Goal: Book appointment/travel/reservation

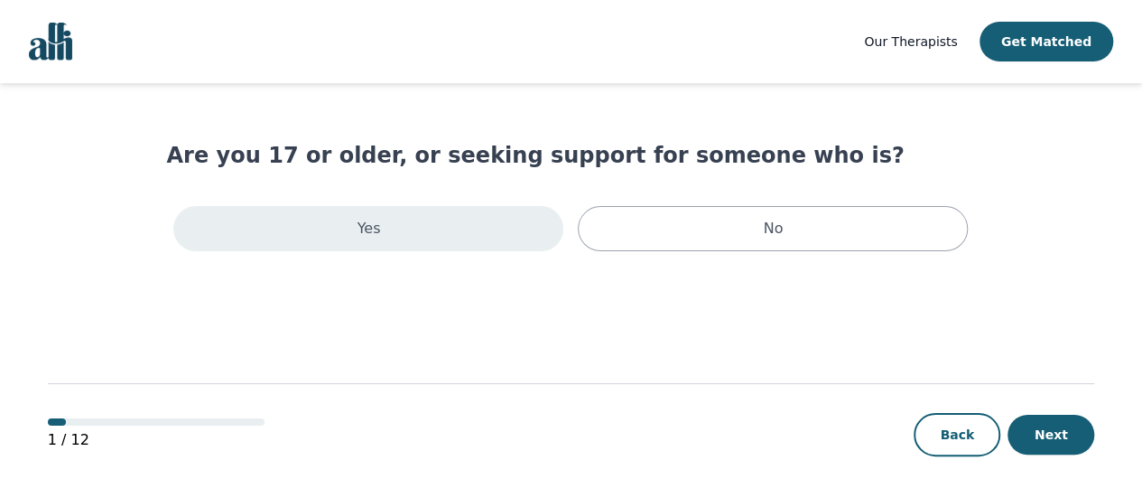
click at [419, 230] on div "Yes" at bounding box center [368, 228] width 390 height 45
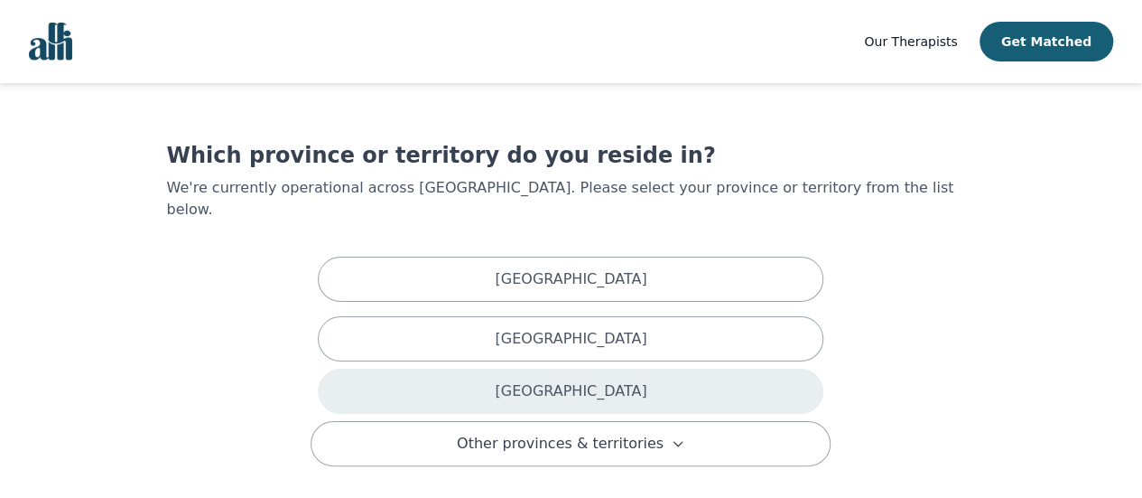
click at [722, 368] on div "[GEOGRAPHIC_DATA]" at bounding box center [571, 390] width 506 height 45
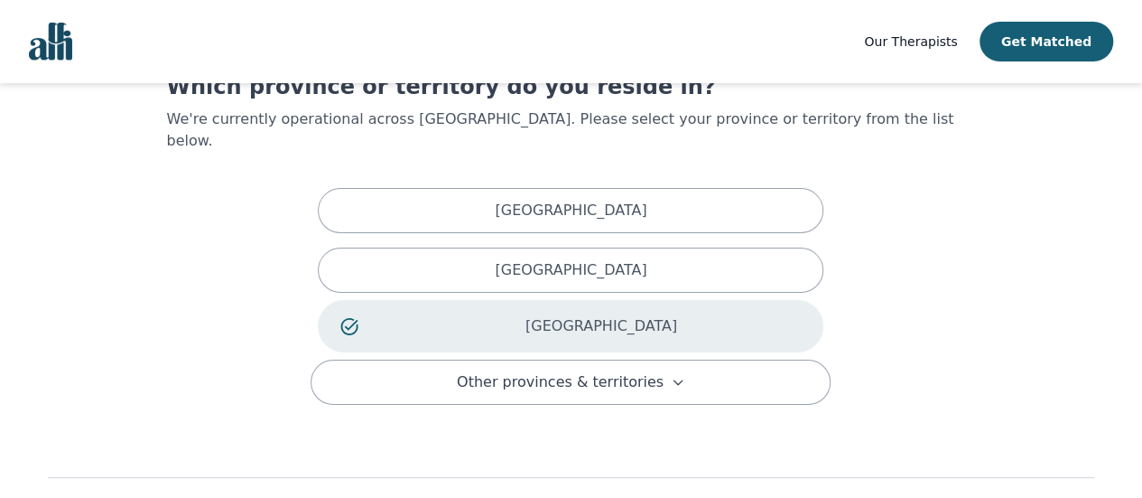
scroll to position [140, 0]
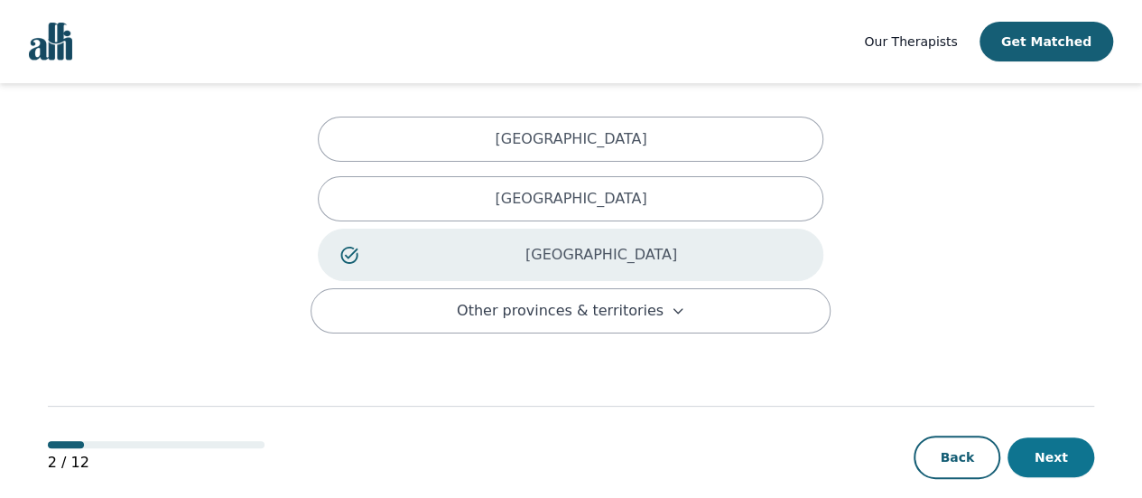
click at [1054, 437] on button "Next" at bounding box center [1051, 457] width 87 height 40
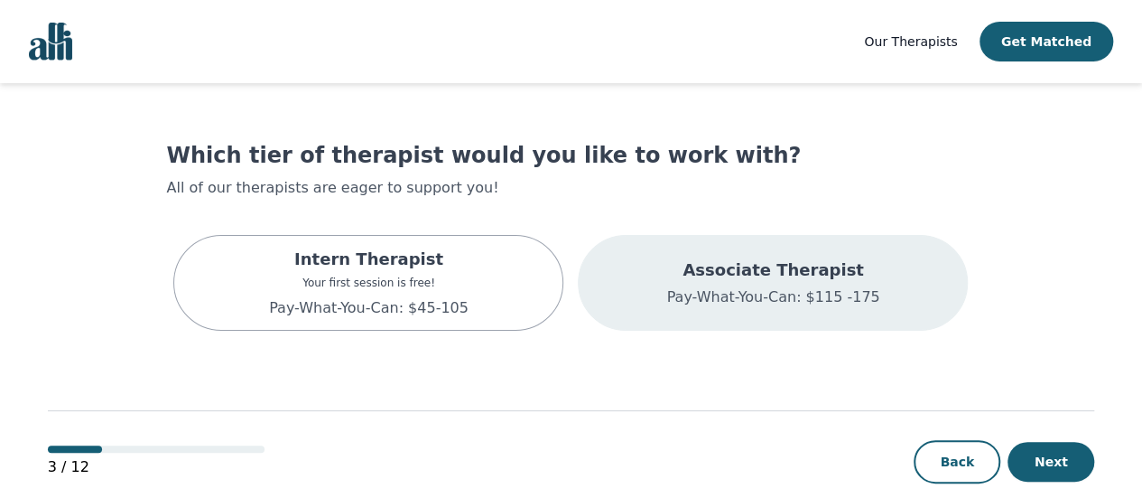
click at [882, 283] on div "Associate Therapist Pay-What-You-Can: $115 -175" at bounding box center [773, 283] width 390 height 96
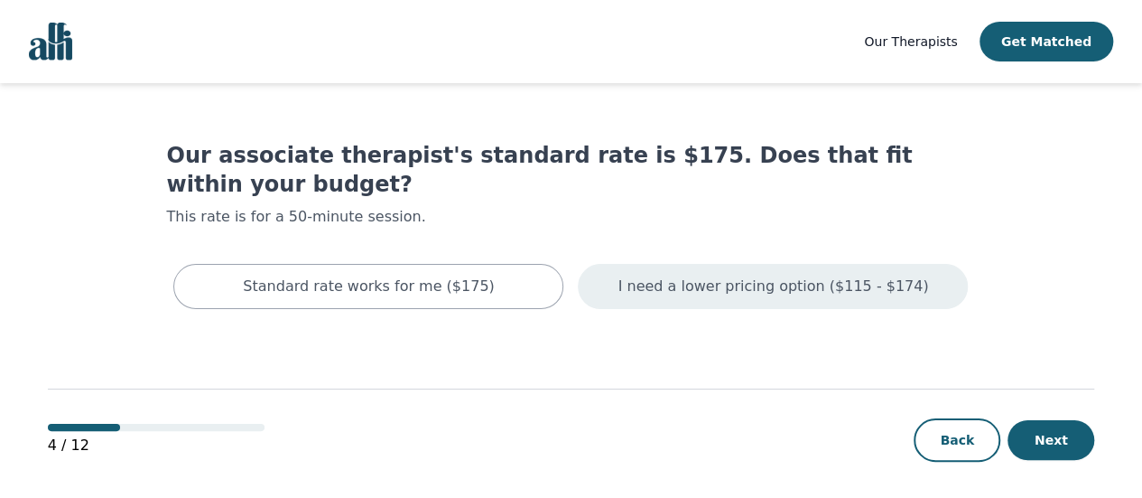
click at [795, 275] on p "I need a lower pricing option ($115 - $174)" at bounding box center [774, 286] width 311 height 22
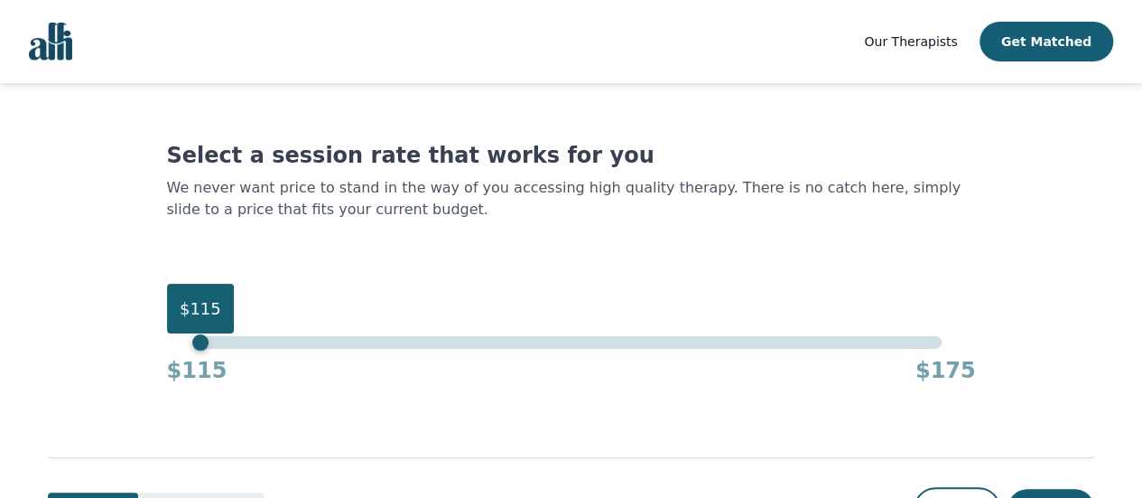
drag, startPoint x: 939, startPoint y: 308, endPoint x: 0, endPoint y: 303, distance: 939.2
click at [0, 303] on div "Our Therapists Get Matched Select a session rate that works for you We never wa…" at bounding box center [571, 286] width 1142 height 573
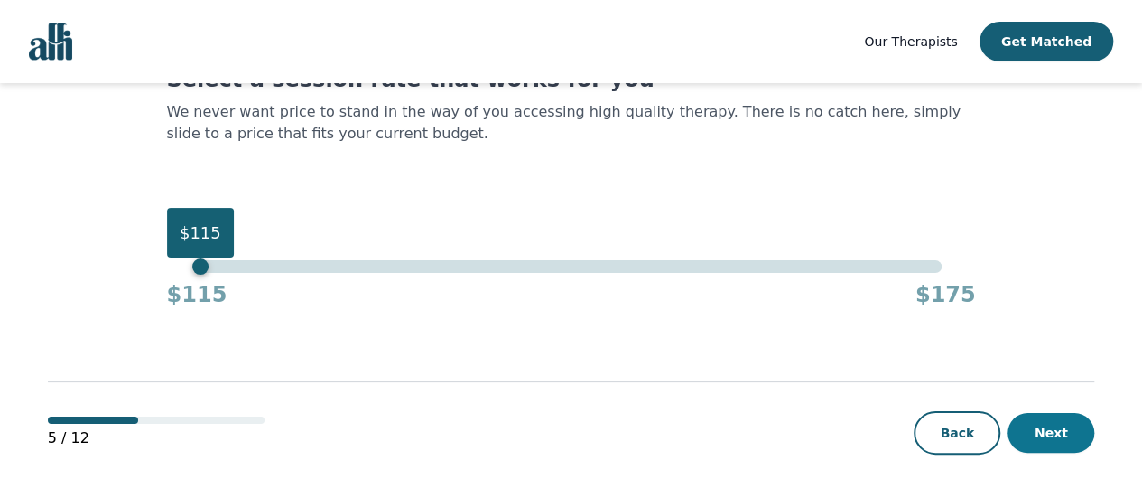
click at [1068, 423] on button "Next" at bounding box center [1051, 433] width 87 height 40
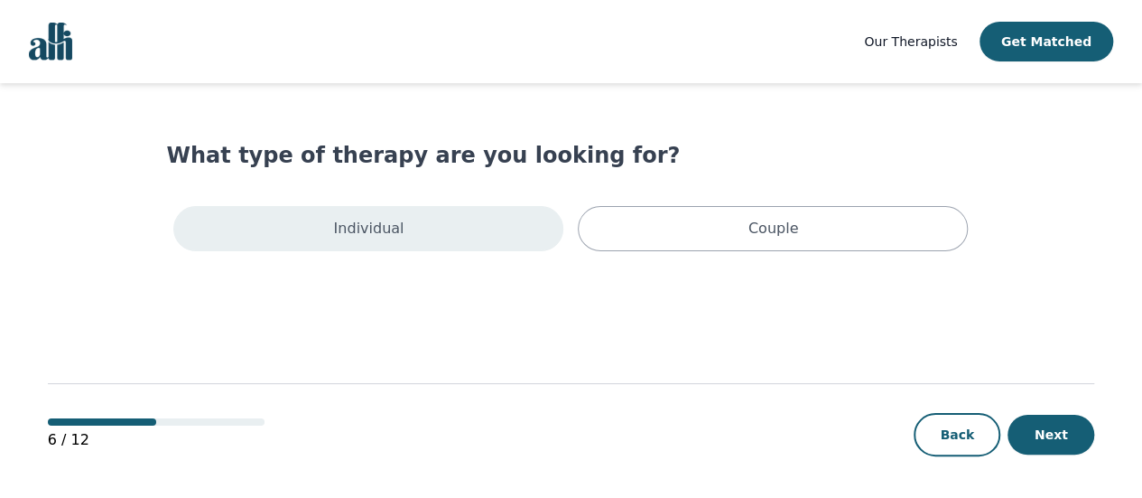
click at [385, 239] on div "Individual" at bounding box center [368, 228] width 390 height 45
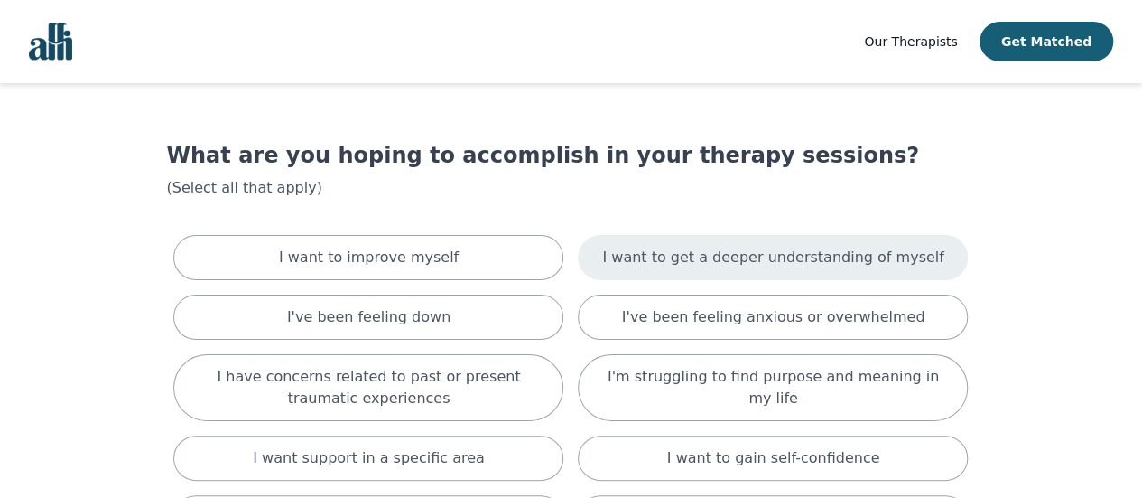
click at [862, 256] on p "I want to get a deeper understanding of myself" at bounding box center [772, 258] width 341 height 22
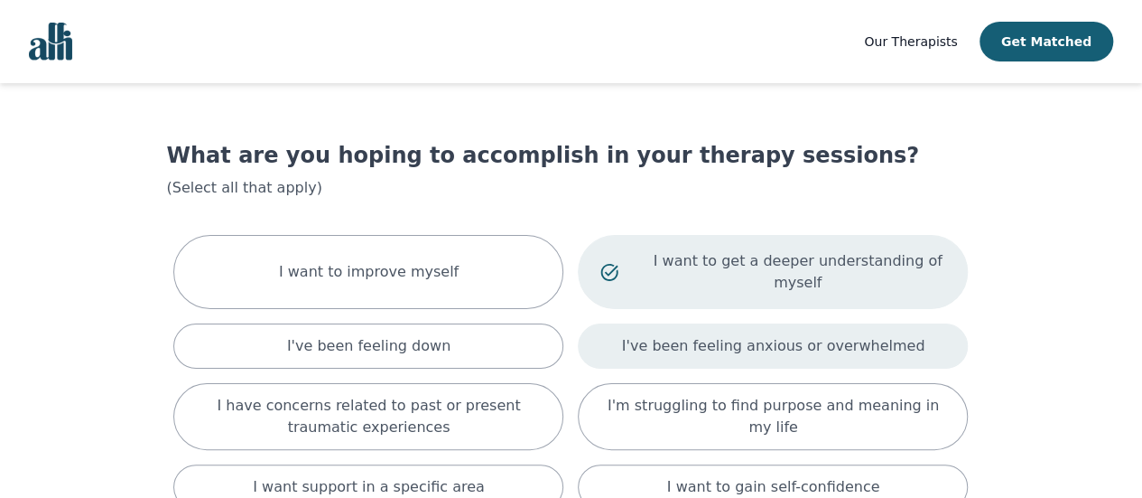
click at [871, 335] on p "I've been feeling anxious or overwhelmed" at bounding box center [773, 346] width 303 height 22
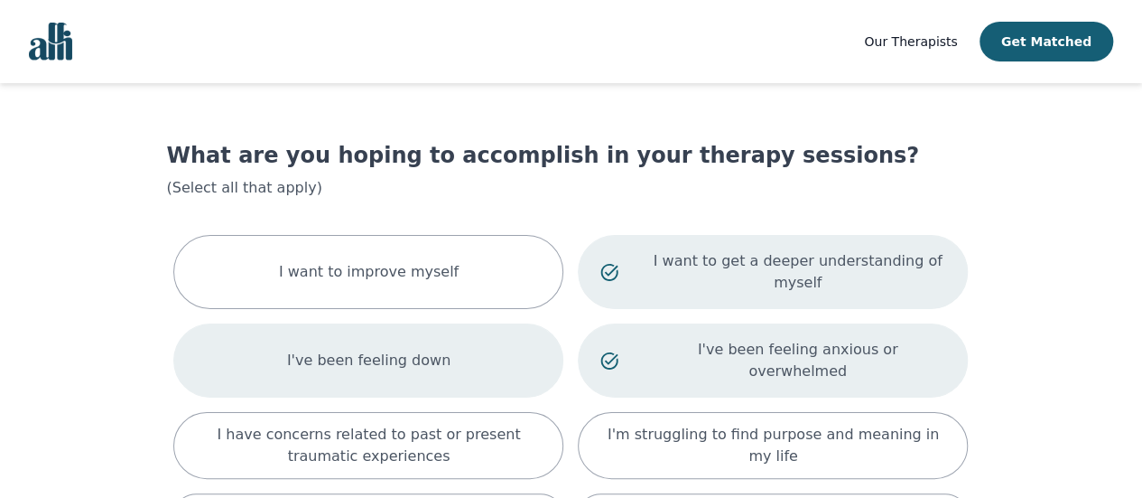
click at [458, 340] on div "I've been feeling down" at bounding box center [368, 360] width 390 height 74
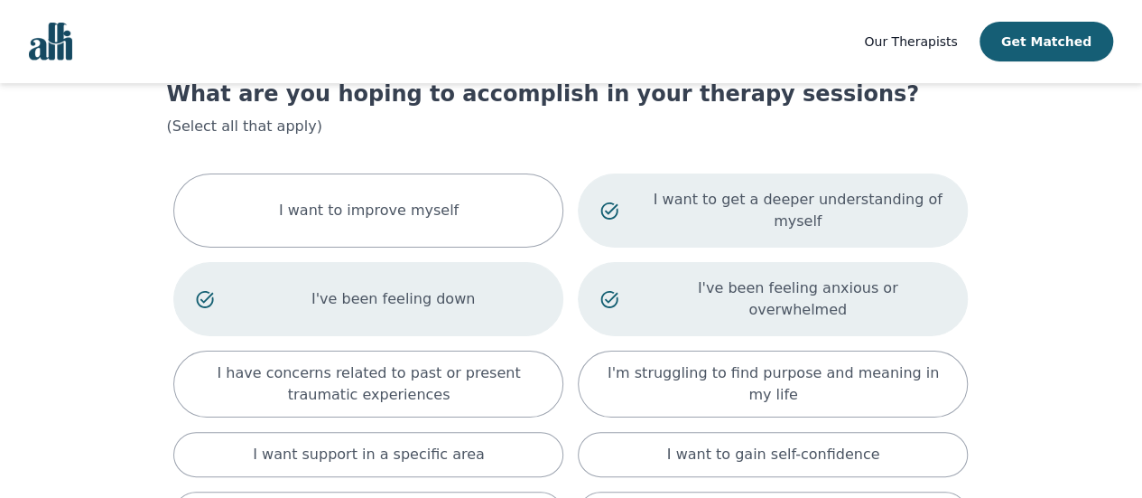
scroll to position [90, 0]
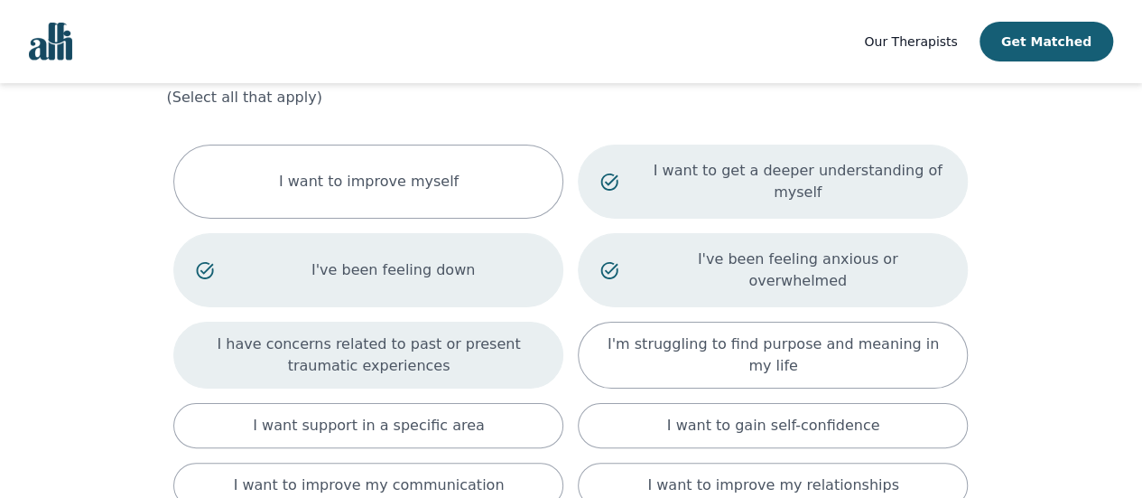
click at [351, 333] on p "I have concerns related to past or present traumatic experiences" at bounding box center [368, 354] width 345 height 43
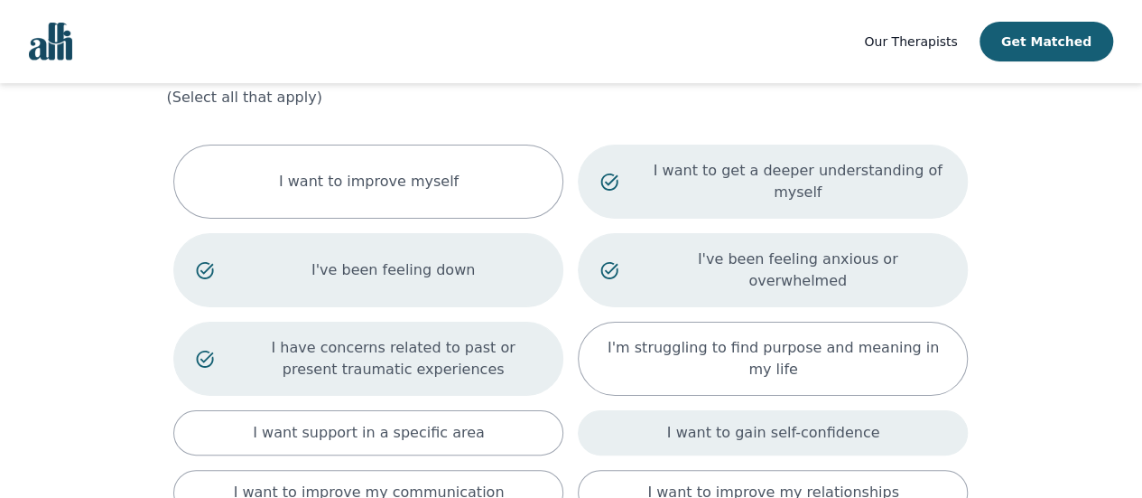
click at [870, 410] on div "I want to gain self-confidence" at bounding box center [773, 432] width 390 height 45
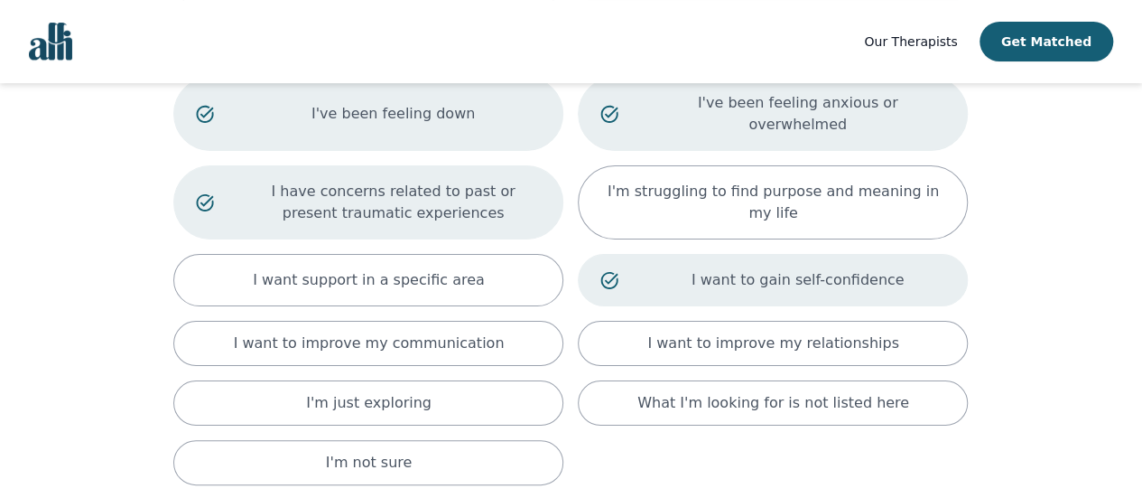
scroll to position [271, 0]
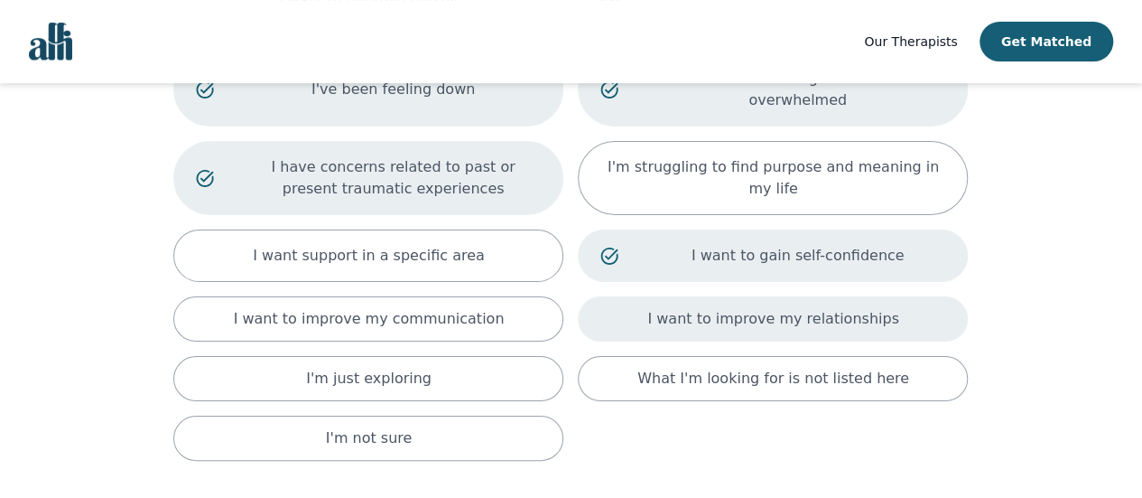
click at [918, 296] on div "I want to improve my relationships" at bounding box center [773, 318] width 390 height 45
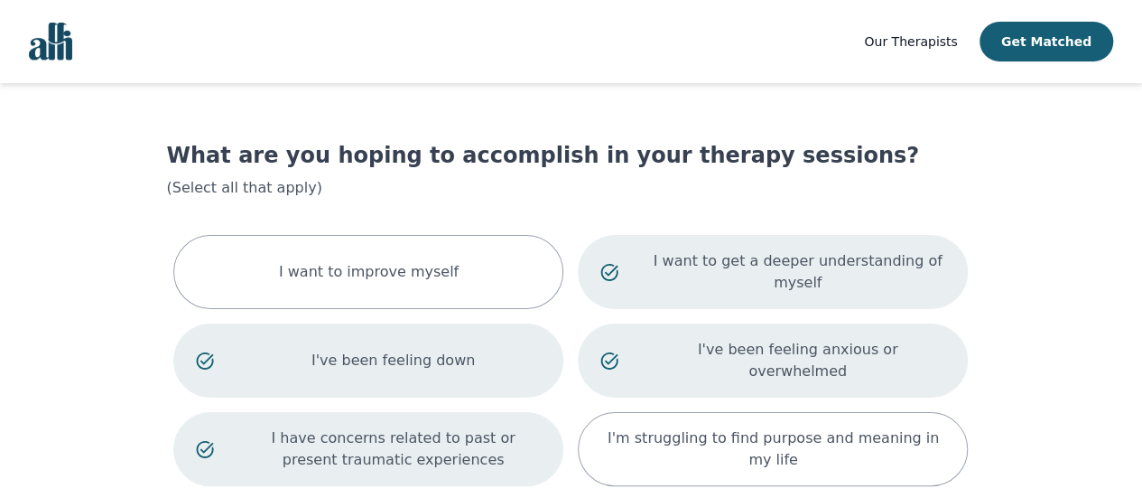
scroll to position [90, 0]
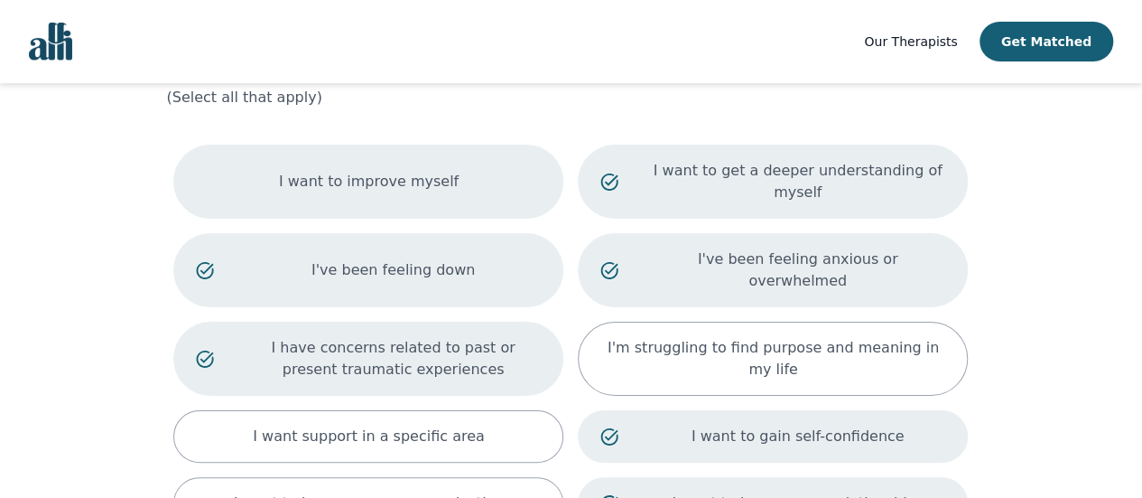
click at [378, 177] on p "I want to improve myself" at bounding box center [369, 182] width 180 height 22
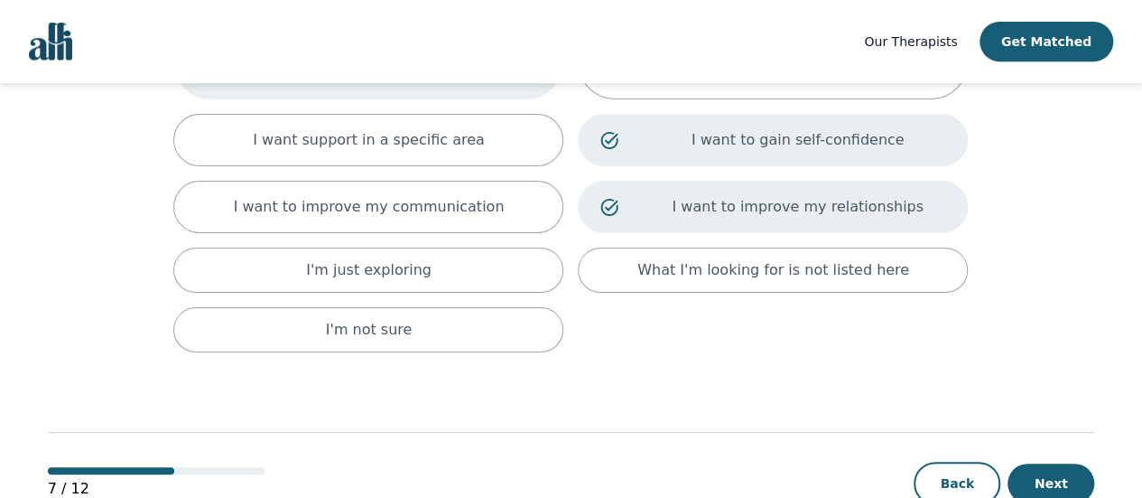
scroll to position [389, 0]
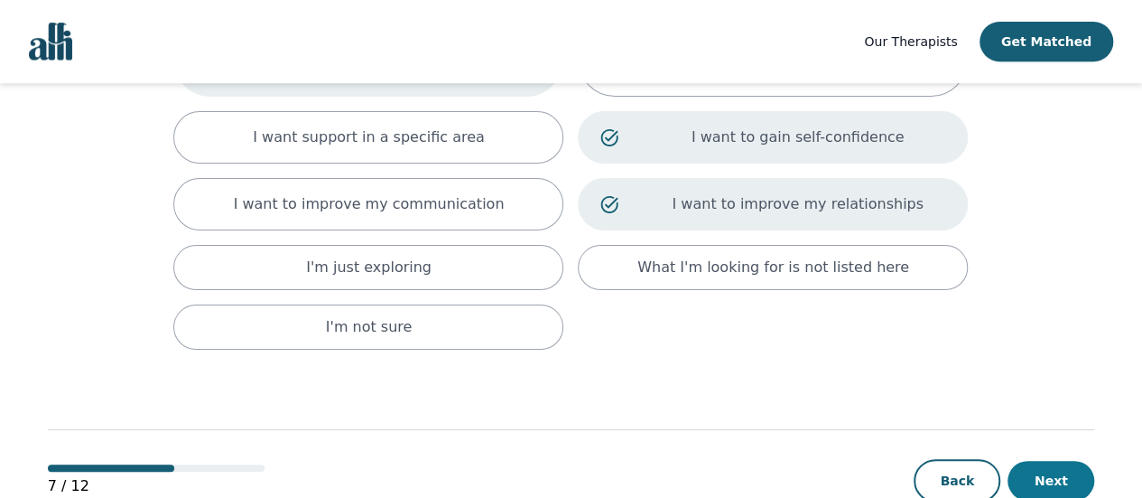
click at [1064, 461] on button "Next" at bounding box center [1051, 481] width 87 height 40
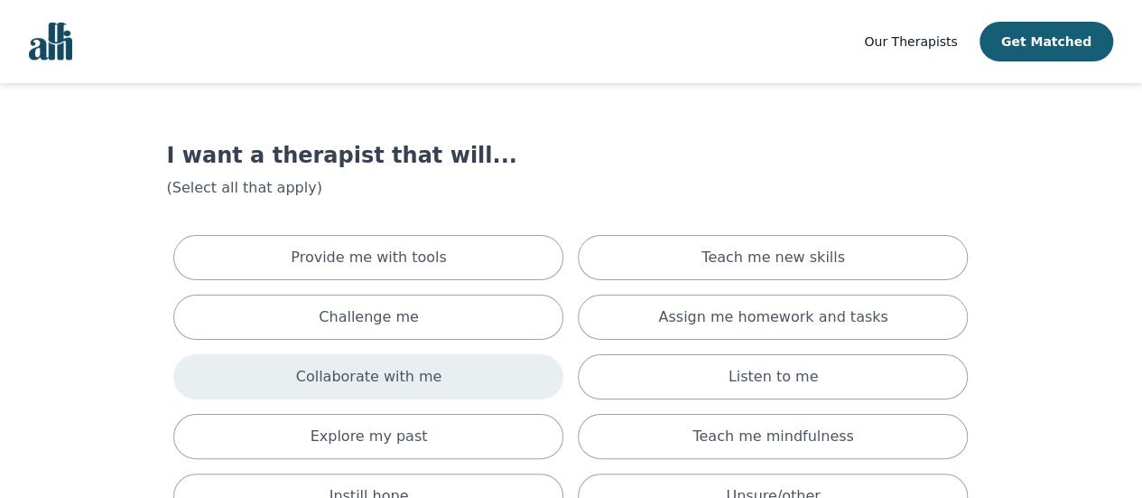
click at [419, 371] on p "Collaborate with me" at bounding box center [369, 377] width 146 height 22
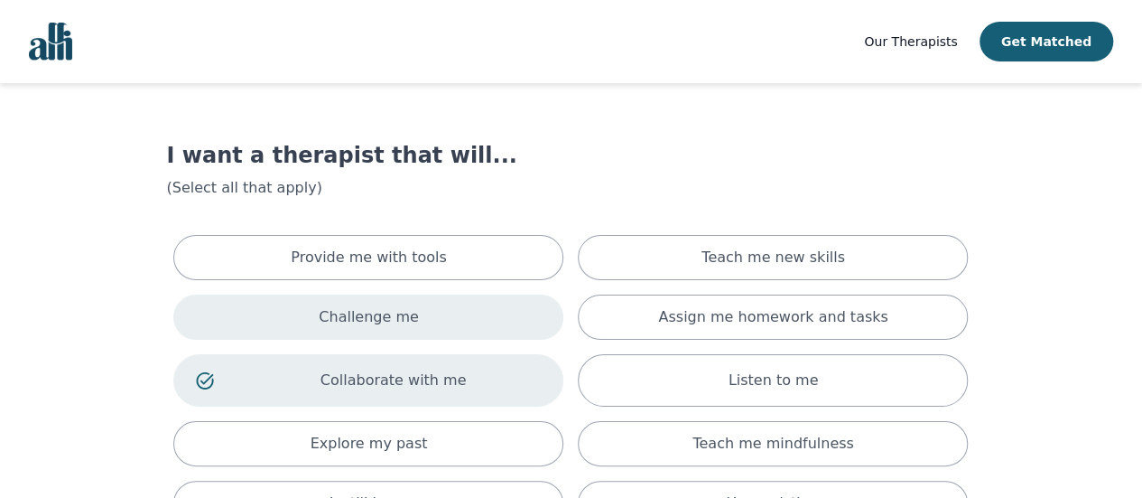
click at [423, 303] on div "Challenge me" at bounding box center [368, 316] width 390 height 45
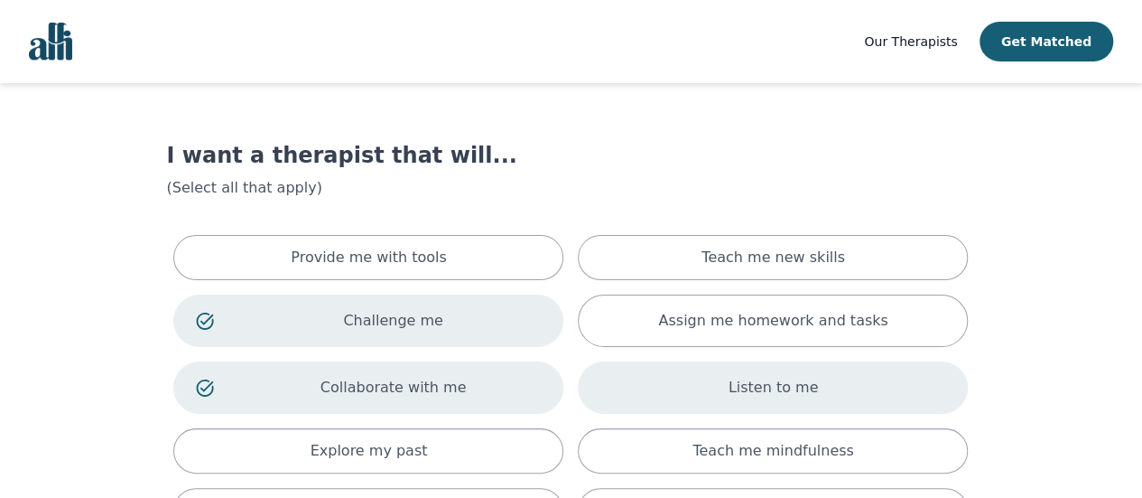
click at [697, 375] on div "Listen to me" at bounding box center [773, 387] width 390 height 52
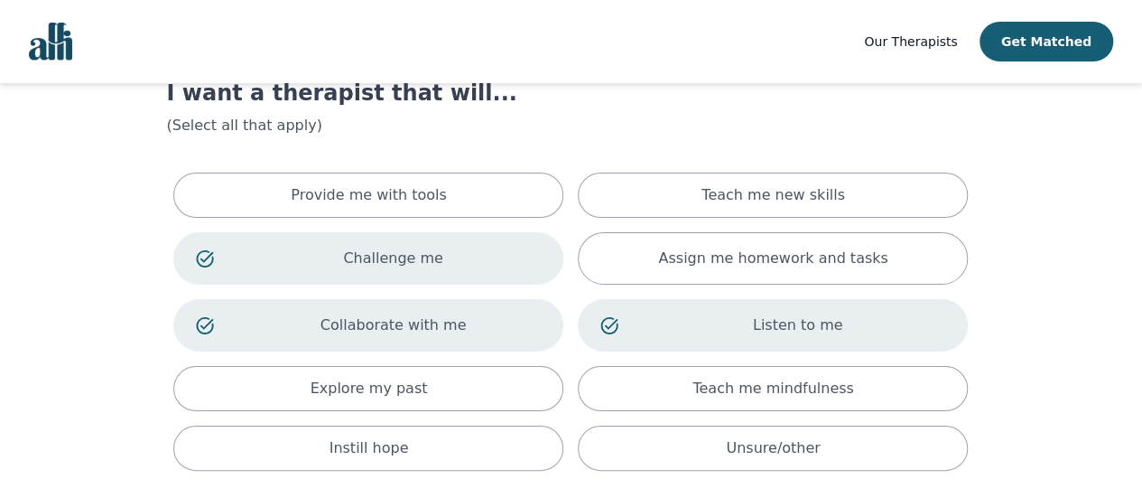
scroll to position [90, 0]
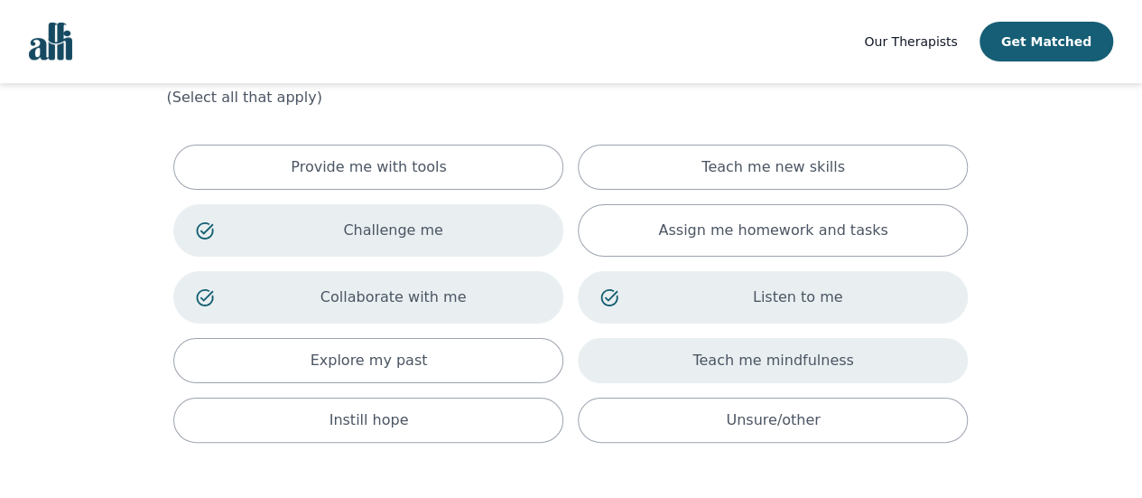
click at [855, 345] on div "Teach me mindfulness" at bounding box center [773, 360] width 390 height 45
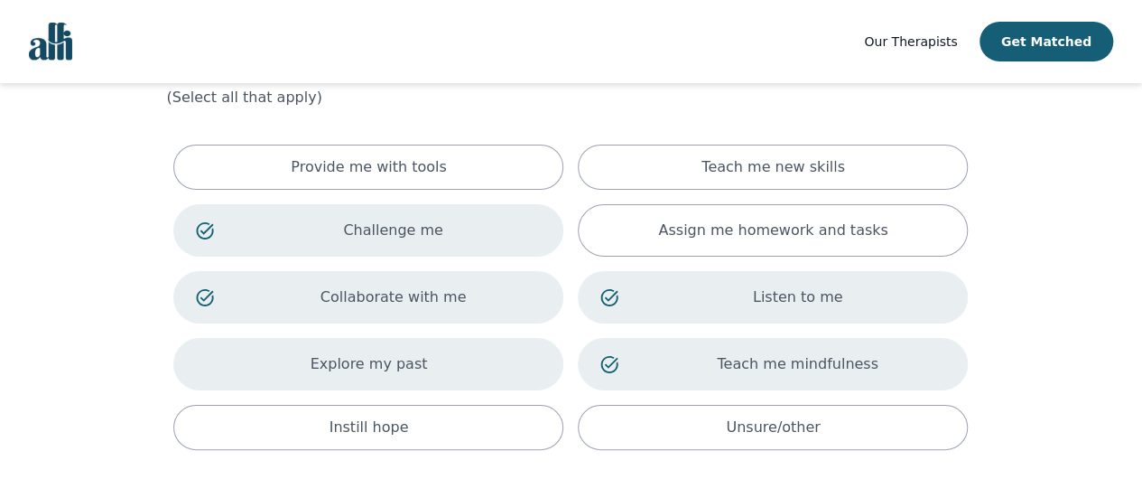
click at [459, 377] on div "Explore my past" at bounding box center [368, 364] width 390 height 52
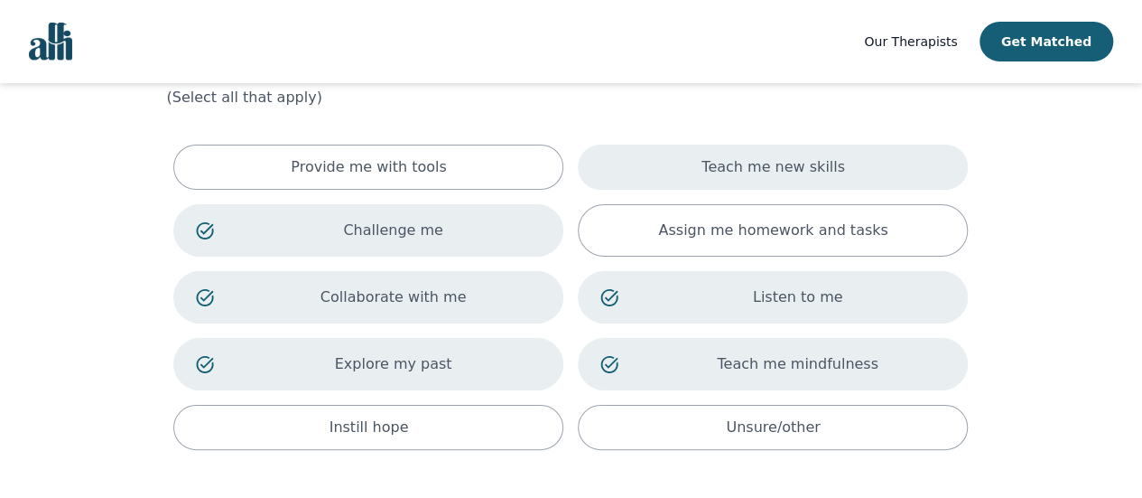
click at [878, 155] on div "Teach me new skills" at bounding box center [773, 166] width 390 height 45
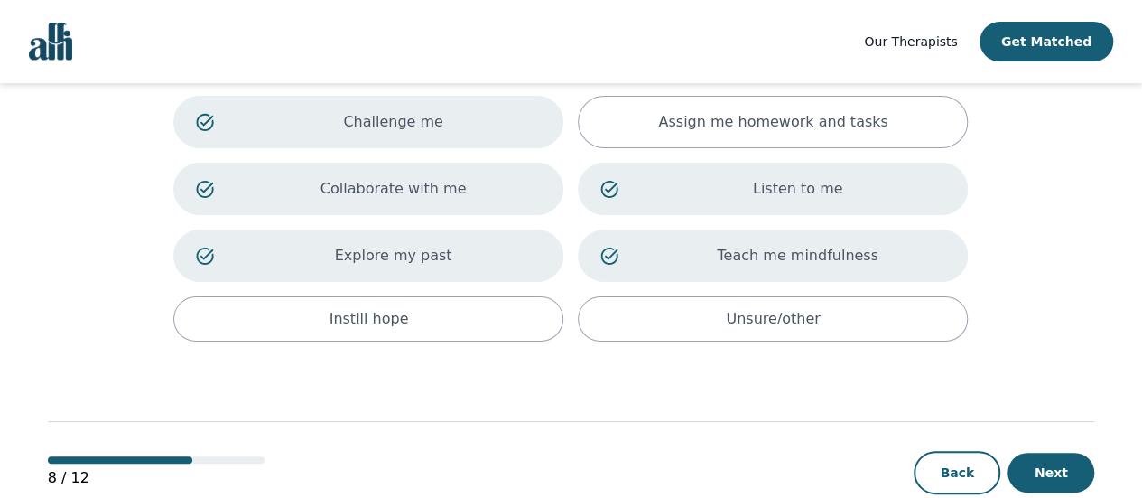
scroll to position [242, 0]
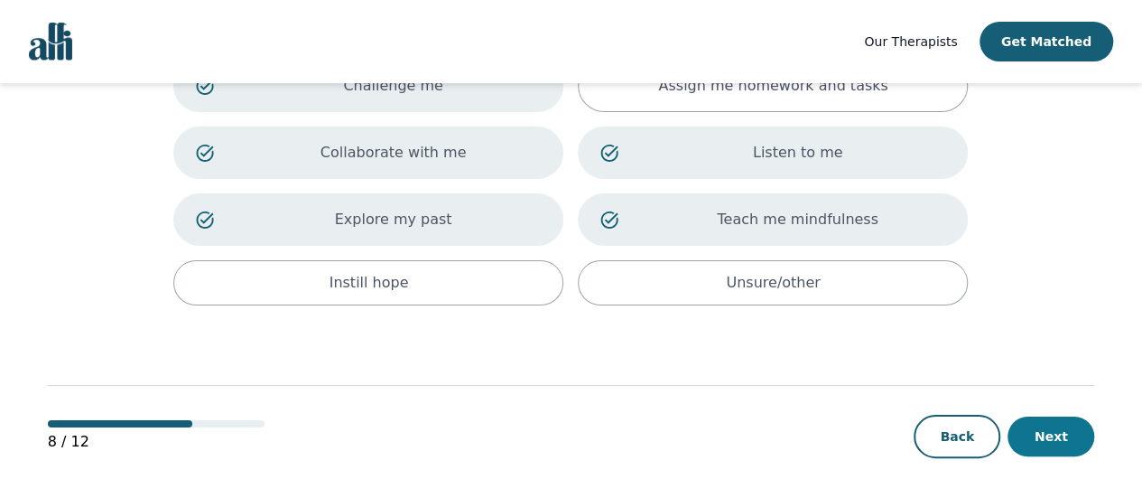
click at [1071, 436] on button "Next" at bounding box center [1051, 436] width 87 height 40
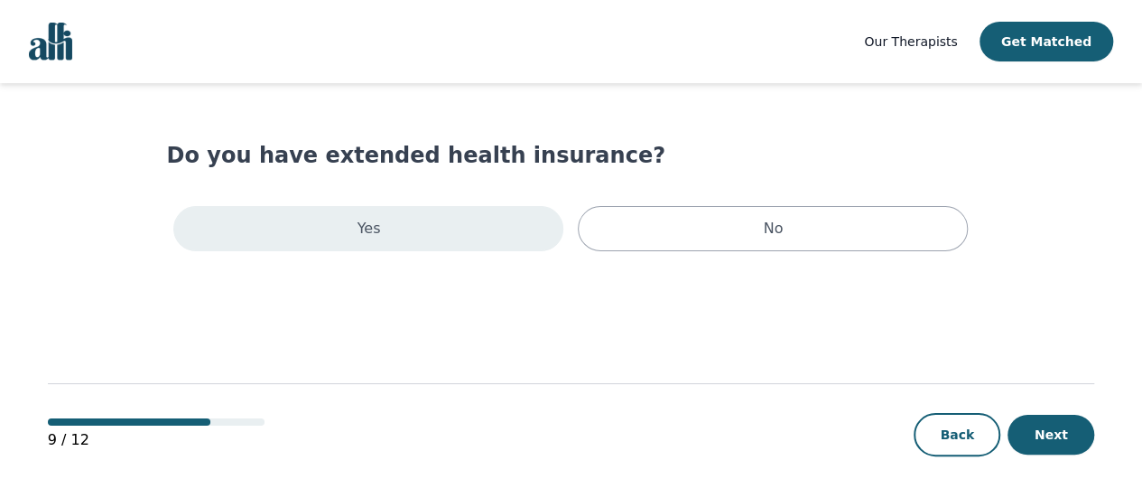
click at [522, 232] on div "Yes" at bounding box center [368, 228] width 390 height 45
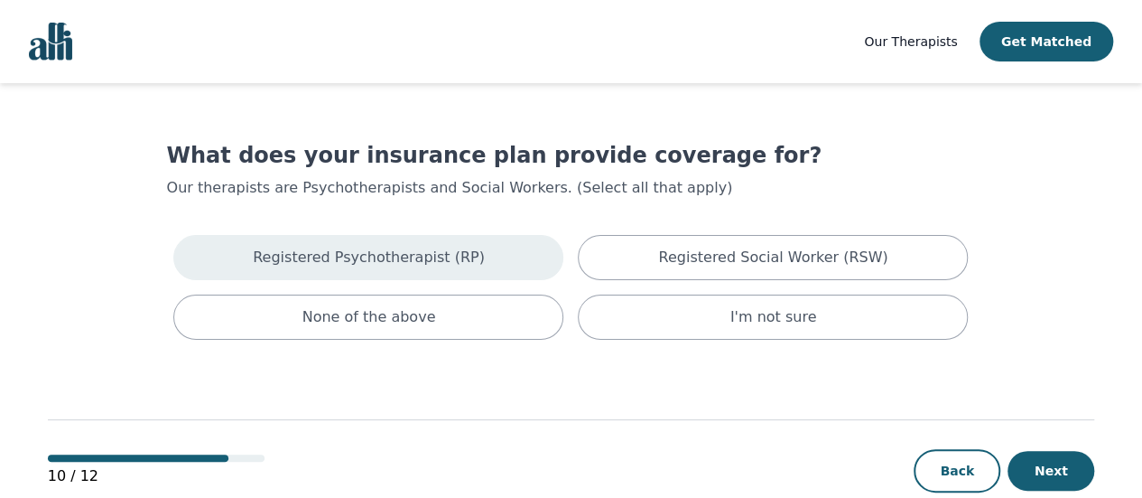
click at [477, 254] on div "Registered Psychotherapist (RP)" at bounding box center [368, 257] width 390 height 45
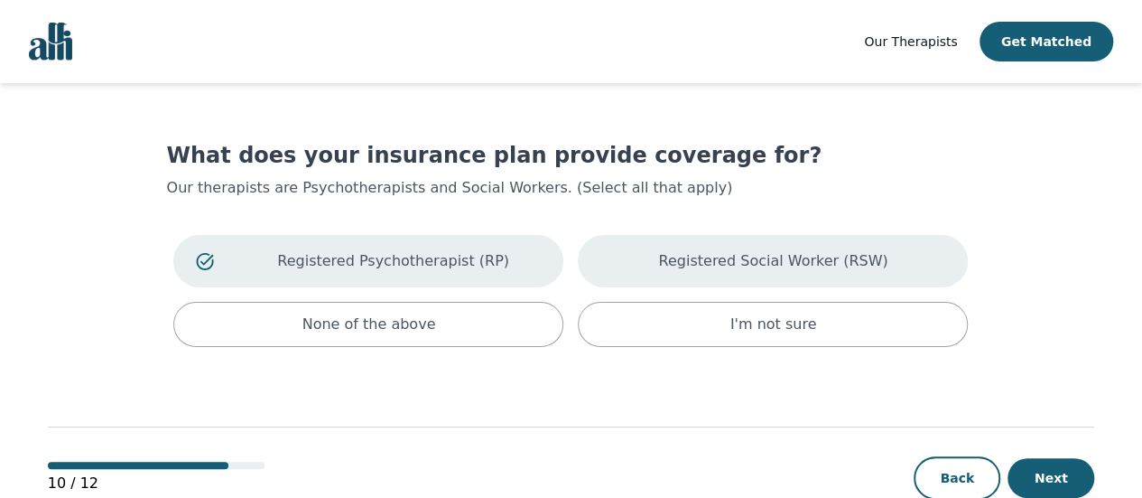
drag, startPoint x: 655, startPoint y: 252, endPoint x: 679, endPoint y: 265, distance: 27.5
click at [655, 254] on div "Registered Social Worker (RSW)" at bounding box center [773, 261] width 390 height 52
click at [1052, 480] on button "Next" at bounding box center [1051, 478] width 87 height 40
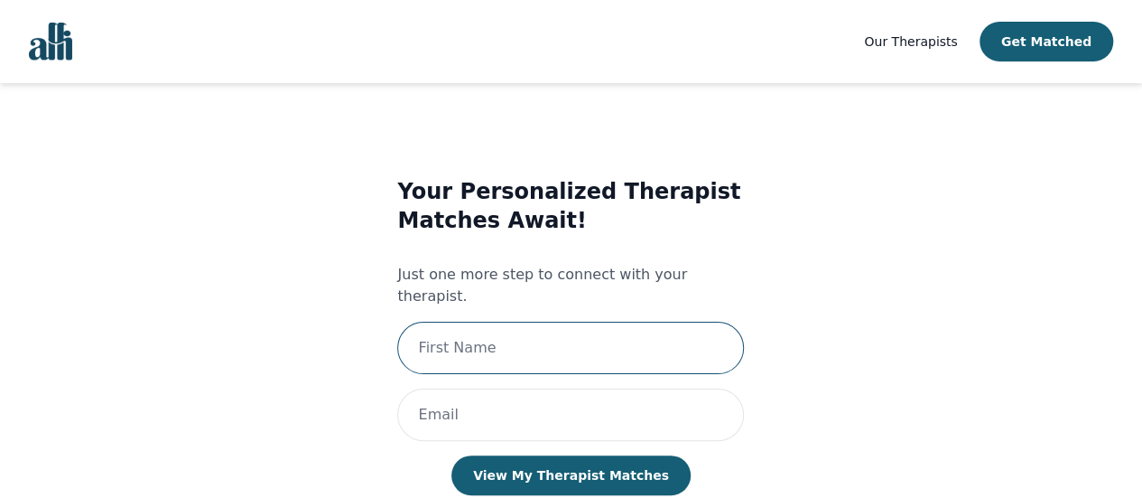
click at [584, 323] on input "text" at bounding box center [570, 348] width 347 height 52
type input "[PERSON_NAME]"
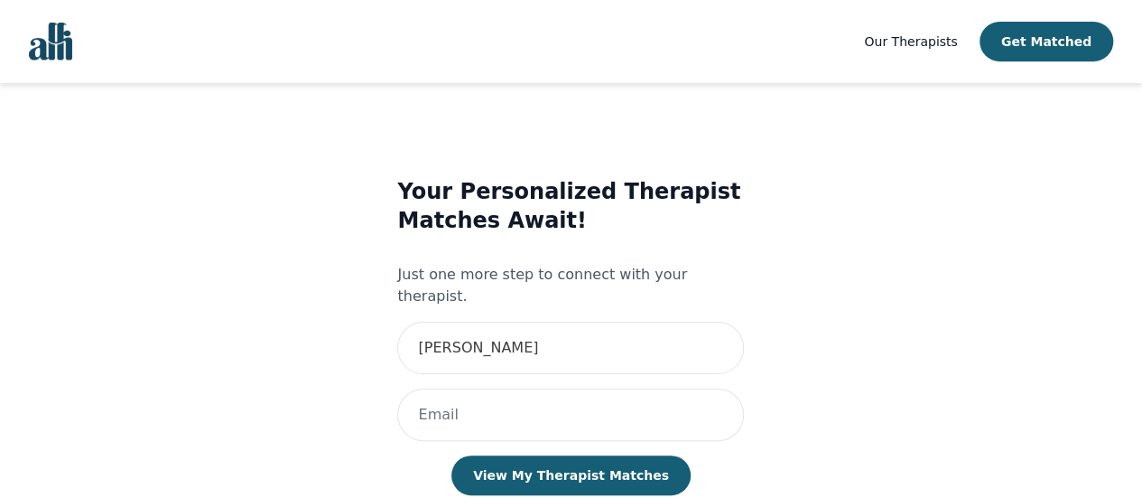
click at [578, 418] on div "Your Personalized Therapist Matches Await! Just one more step to connect with y…" at bounding box center [570, 354] width 347 height 354
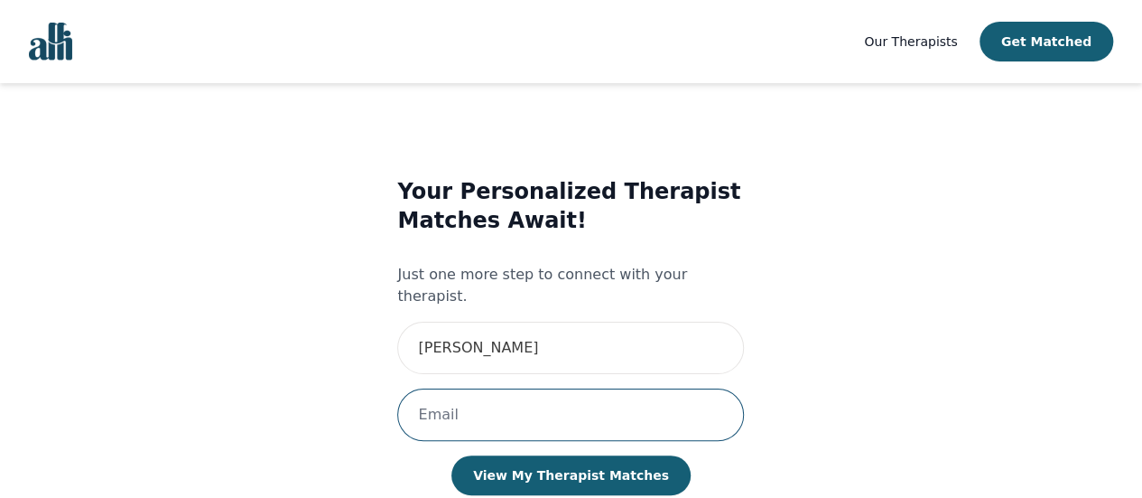
click at [576, 396] on input "email" at bounding box center [570, 414] width 347 height 52
type input "[EMAIL_ADDRESS][DOMAIN_NAME]"
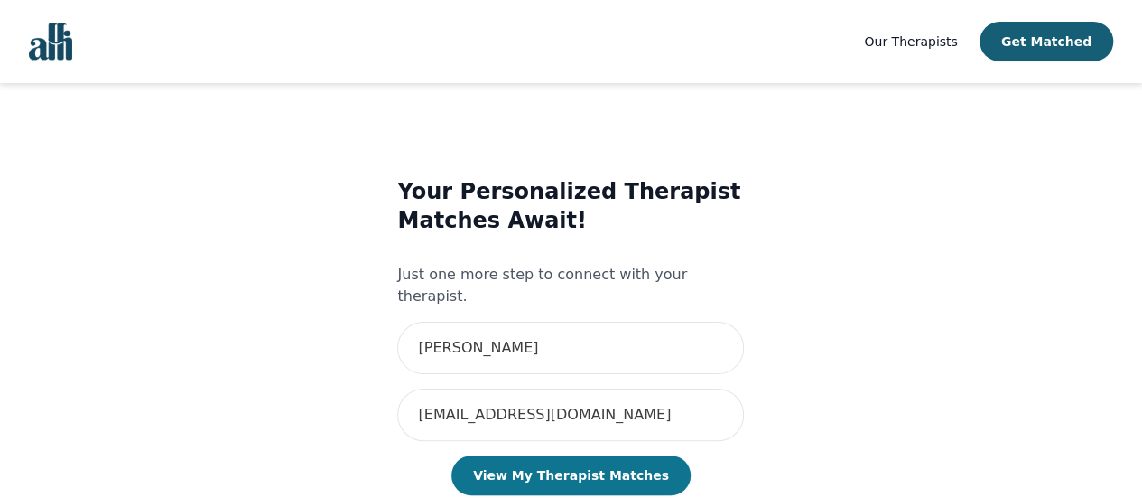
click at [590, 455] on button "View My Therapist Matches" at bounding box center [571, 475] width 239 height 40
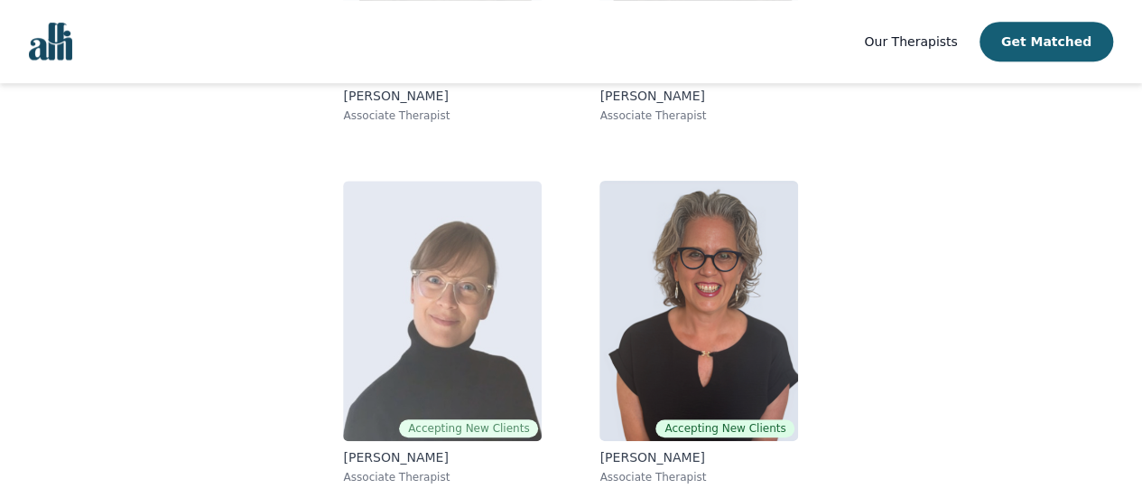
click at [453, 383] on img at bounding box center [442, 311] width 199 height 260
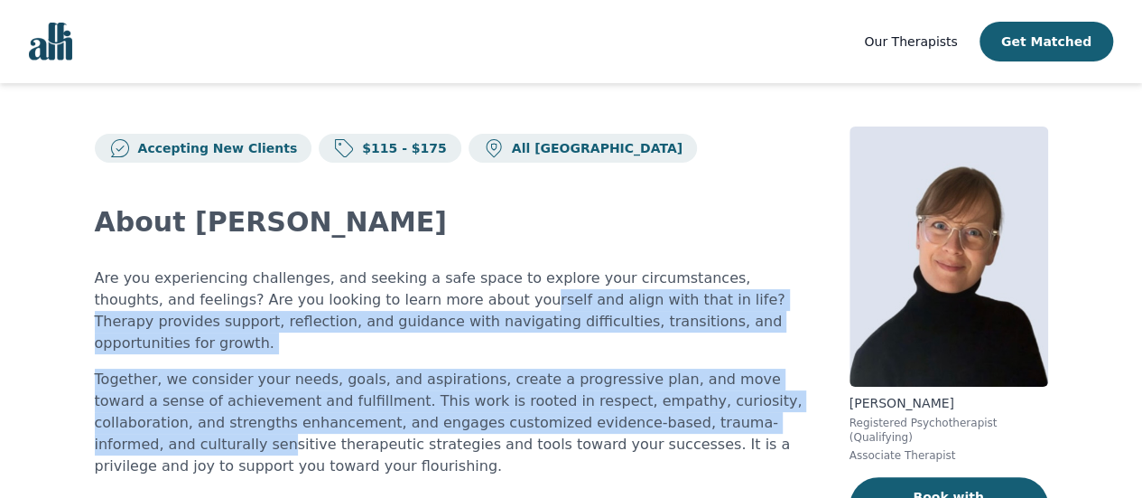
drag, startPoint x: 601, startPoint y: 297, endPoint x: 685, endPoint y: 395, distance: 128.7
click at [685, 395] on div "Are you experiencing challenges, and seeking a safe space to explore your circu…" at bounding box center [451, 372] width 712 height 210
click at [685, 395] on p "Together, we consider your needs, goals, and aspirations, create a progressive …" at bounding box center [451, 422] width 712 height 108
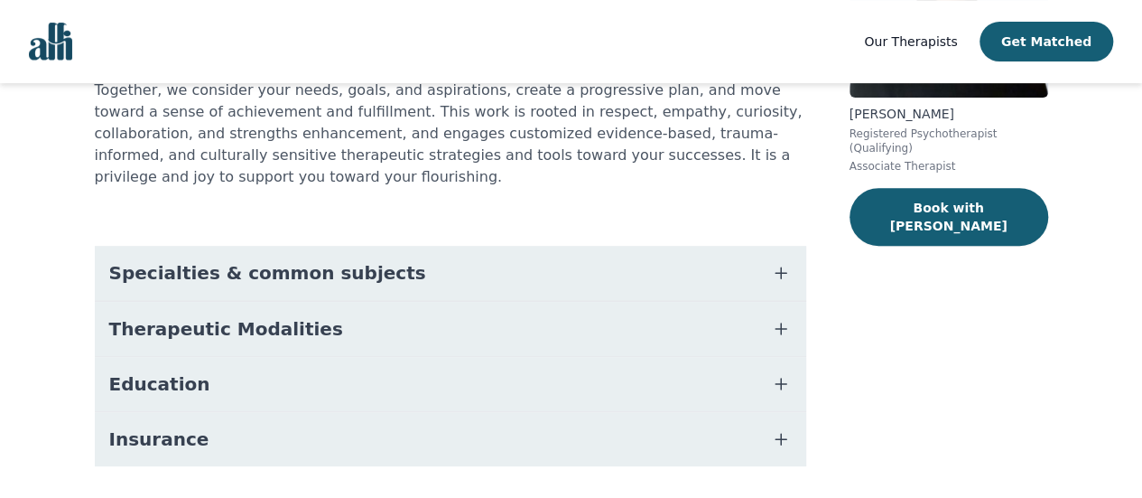
scroll to position [299, 0]
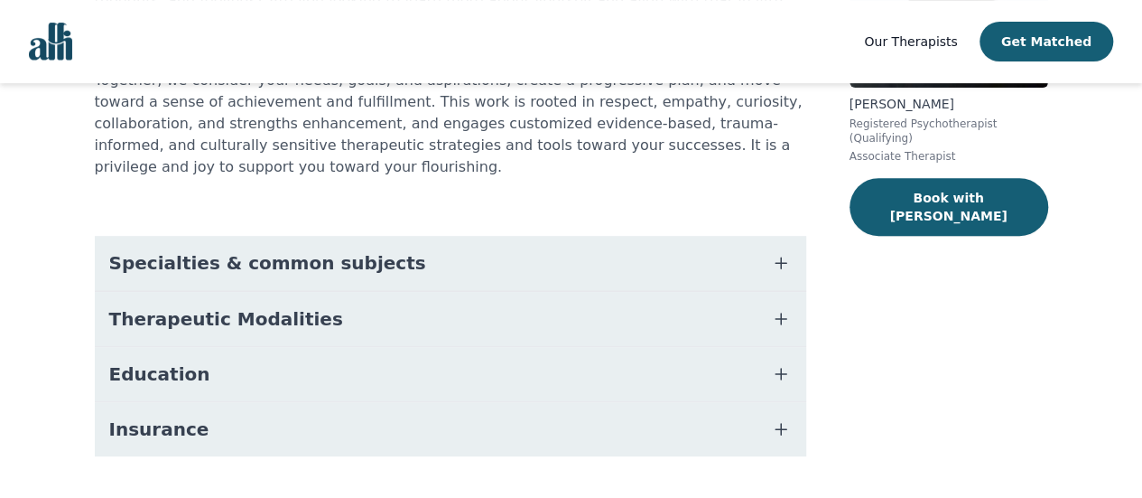
click at [634, 236] on button "Specialties & common subjects" at bounding box center [451, 263] width 712 height 54
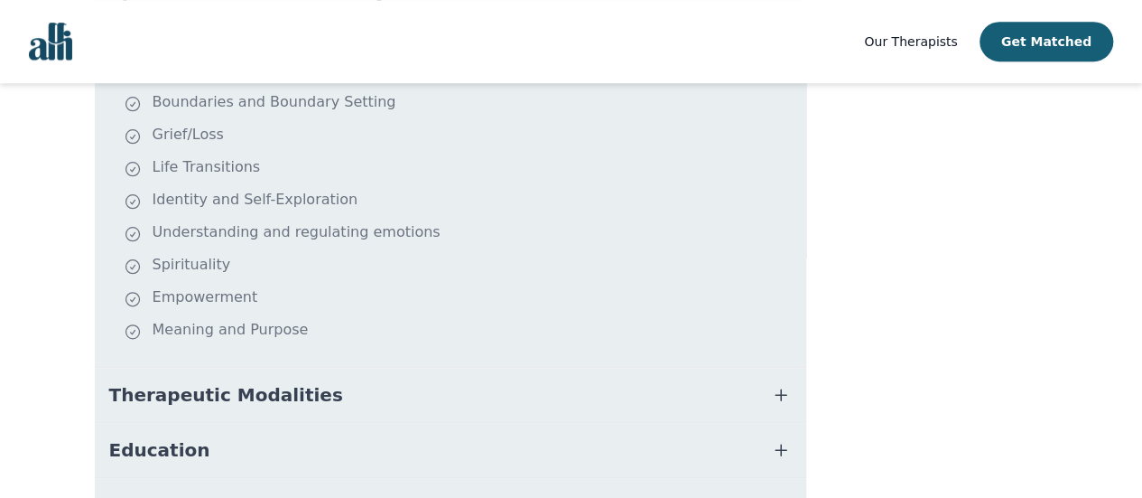
scroll to position [646, 0]
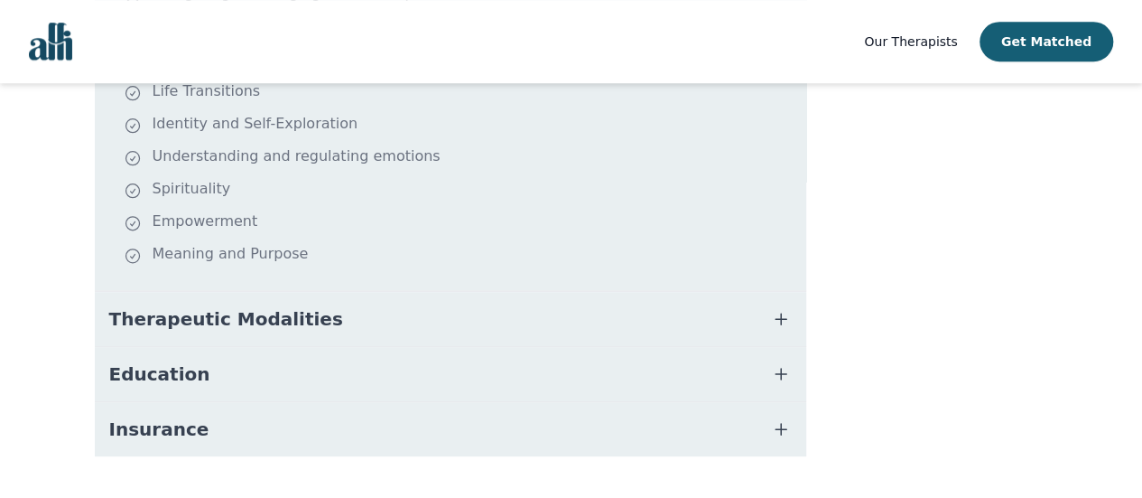
click at [508, 292] on button "Therapeutic Modalities" at bounding box center [451, 319] width 712 height 54
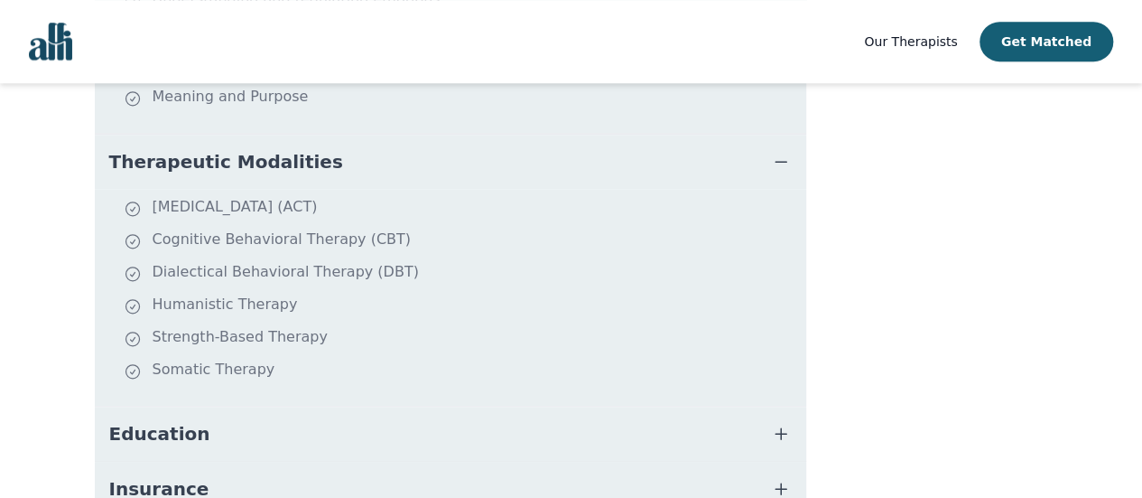
scroll to position [826, 0]
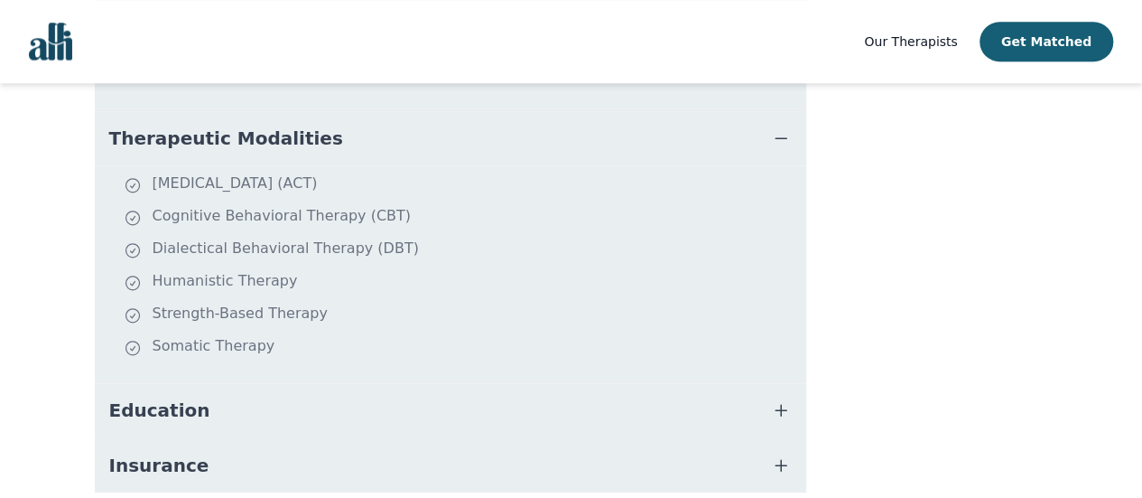
click at [506, 383] on button "Education" at bounding box center [451, 410] width 712 height 54
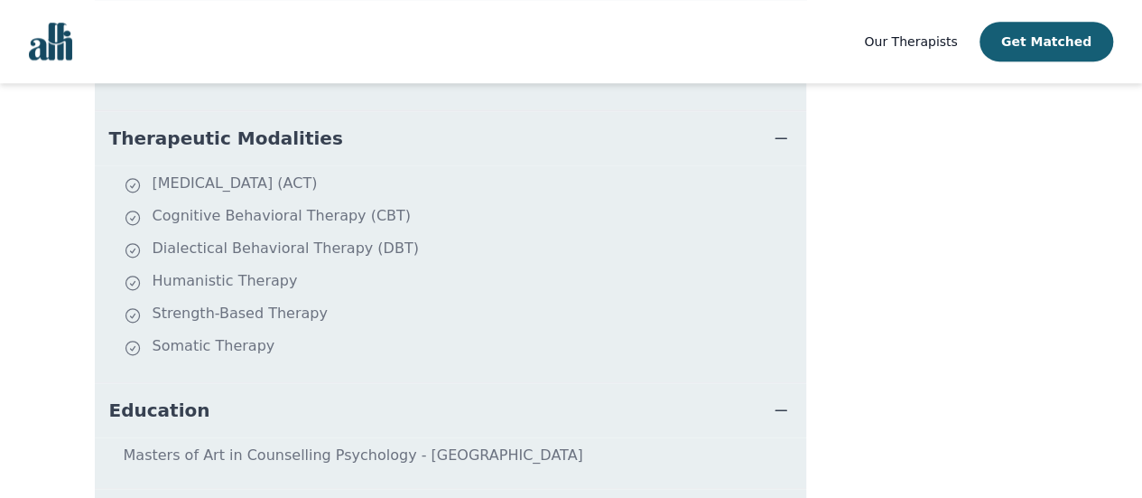
scroll to position [913, 0]
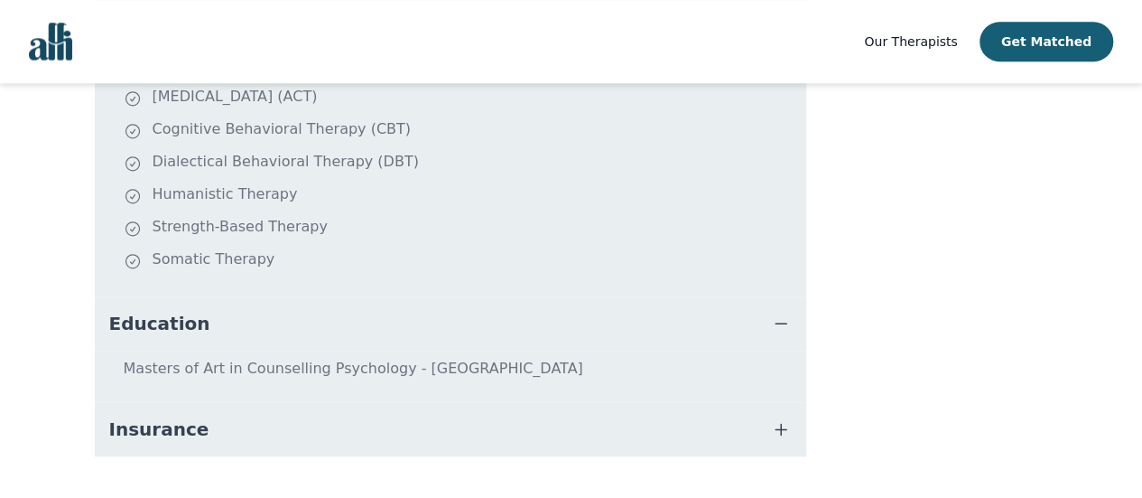
click at [531, 402] on button "Insurance" at bounding box center [451, 429] width 712 height 54
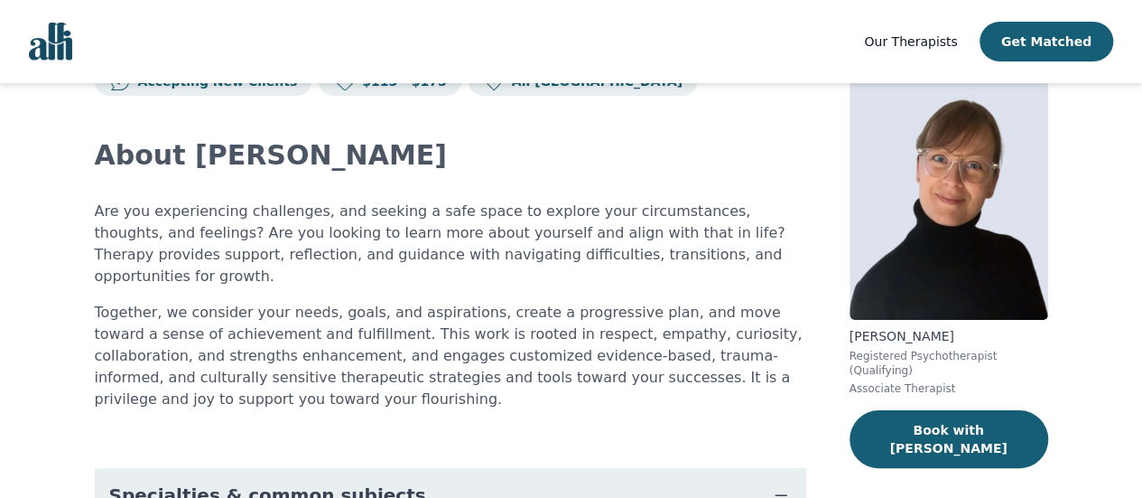
scroll to position [0, 0]
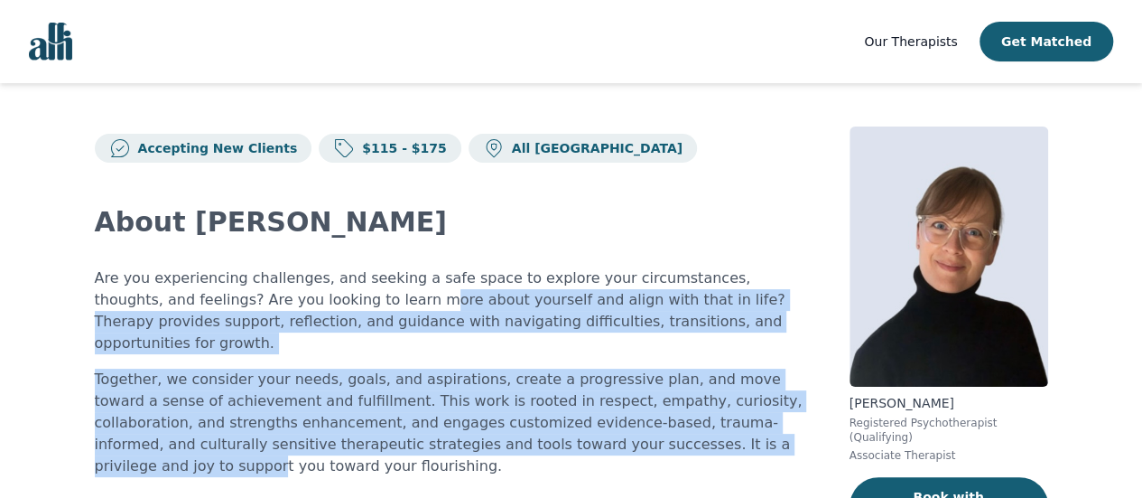
drag, startPoint x: 464, startPoint y: 344, endPoint x: 589, endPoint y: 433, distance: 153.4
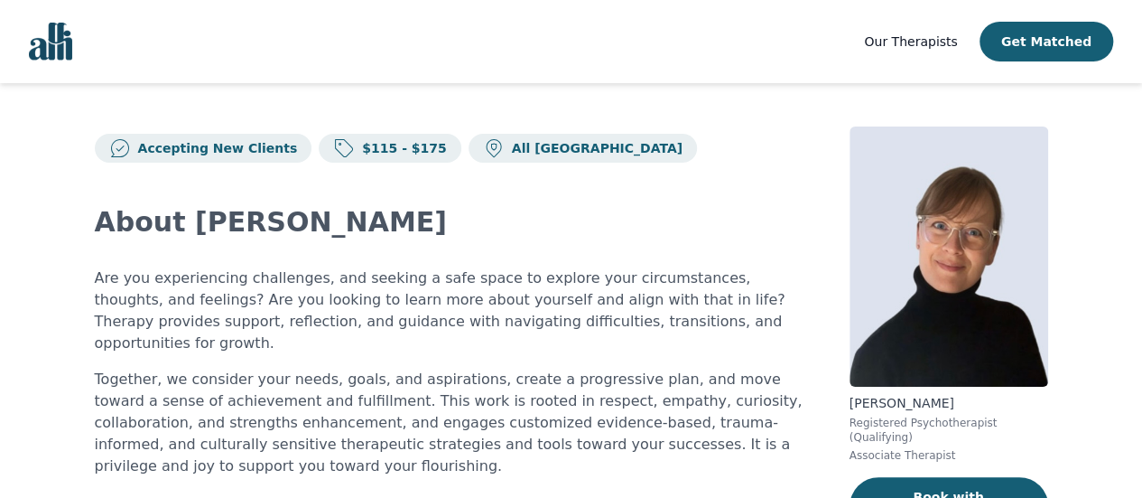
scroll to position [444, 0]
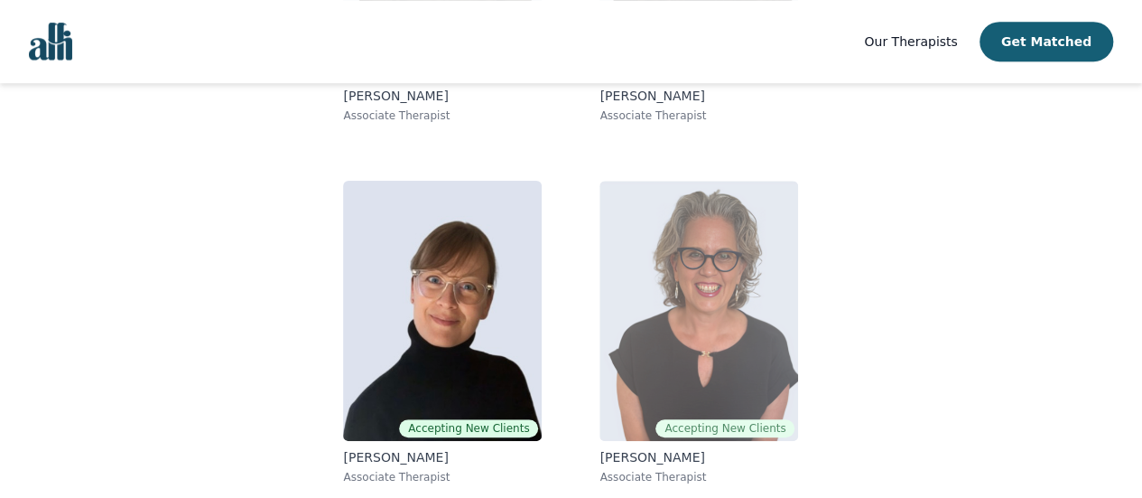
click at [732, 331] on img at bounding box center [699, 311] width 199 height 260
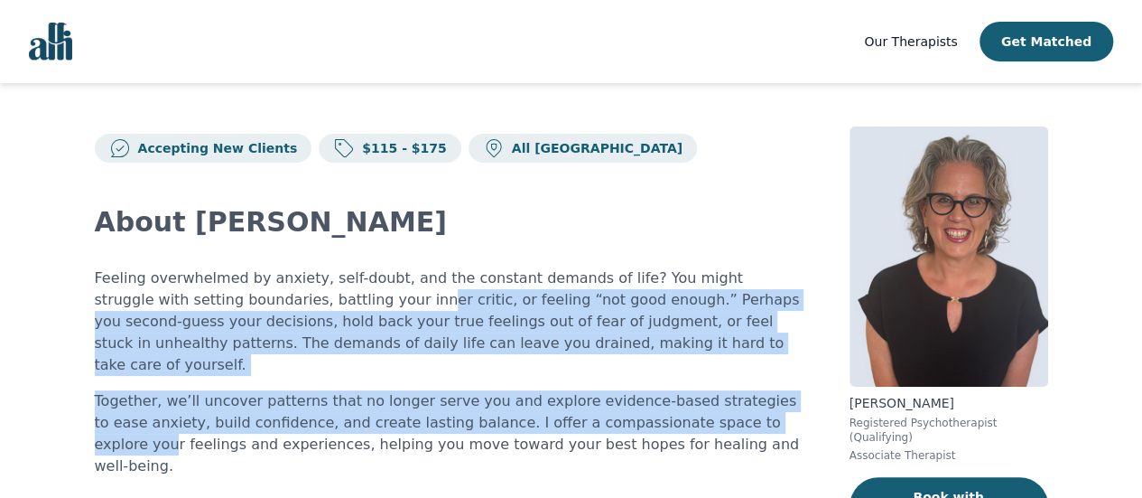
drag, startPoint x: 282, startPoint y: 306, endPoint x: 722, endPoint y: 411, distance: 452.1
click at [719, 410] on div "Feeling overwhelmed by anxiety, self-doubt, and the constant demands of life? Y…" at bounding box center [451, 372] width 712 height 210
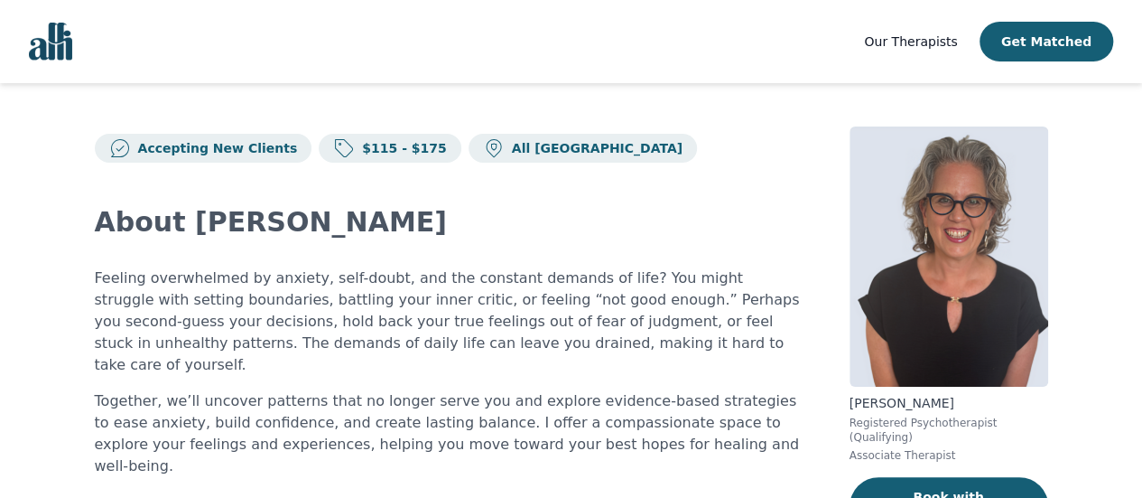
click at [722, 411] on p "Together, we’ll uncover patterns that no longer serve you and explore evidence-…" at bounding box center [451, 433] width 712 height 87
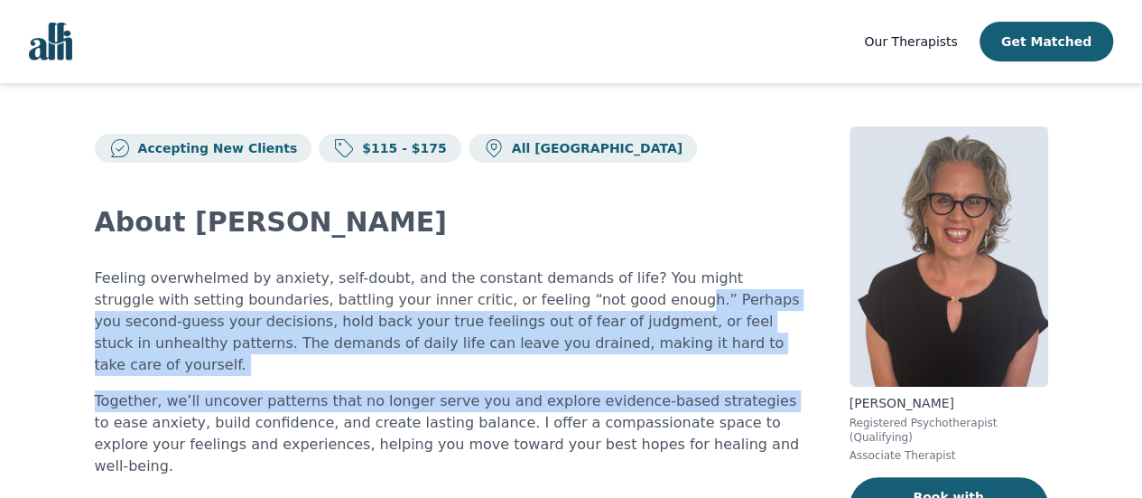
drag, startPoint x: 613, startPoint y: 286, endPoint x: 710, endPoint y: 361, distance: 122.3
click at [710, 361] on div "Feeling overwhelmed by anxiety, self-doubt, and the constant demands of life? Y…" at bounding box center [451, 372] width 712 height 210
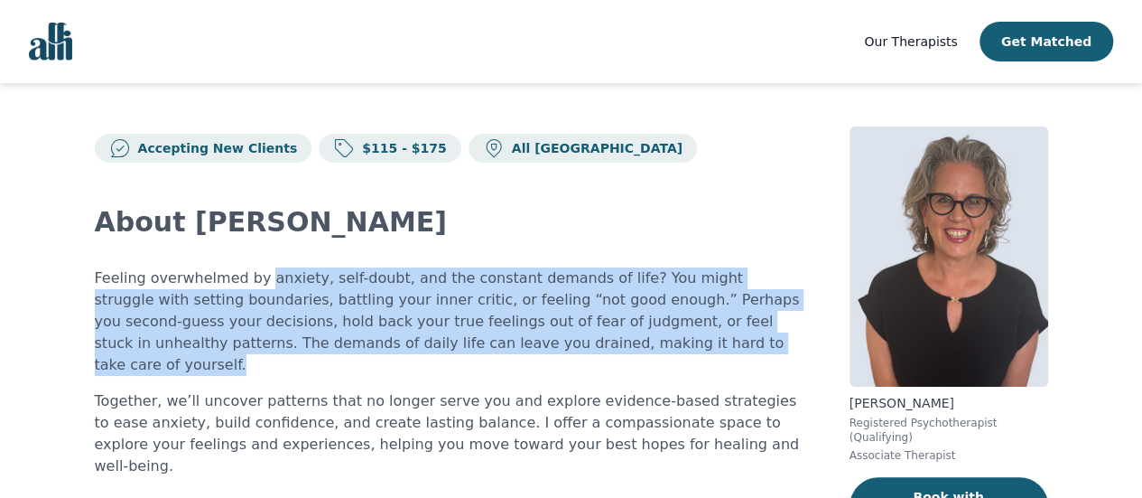
drag, startPoint x: 325, startPoint y: 266, endPoint x: 641, endPoint y: 343, distance: 325.3
click at [641, 343] on div "About [PERSON_NAME] Feeling overwhelmed by anxiety, self-doubt, and the constan…" at bounding box center [451, 481] width 712 height 636
click at [641, 344] on p "Feeling overwhelmed by anxiety, self-doubt, and the constant demands of life? Y…" at bounding box center [451, 321] width 712 height 108
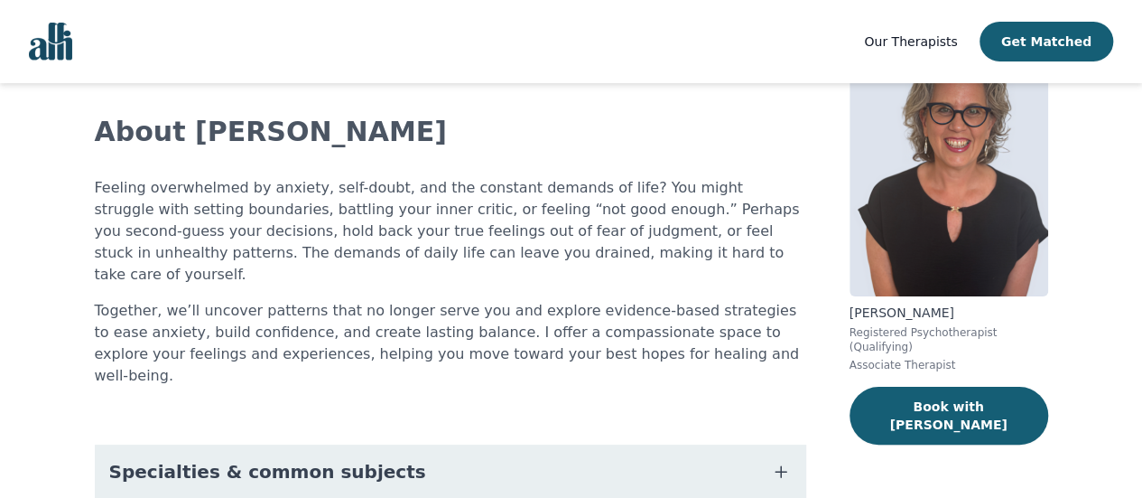
scroll to position [181, 0]
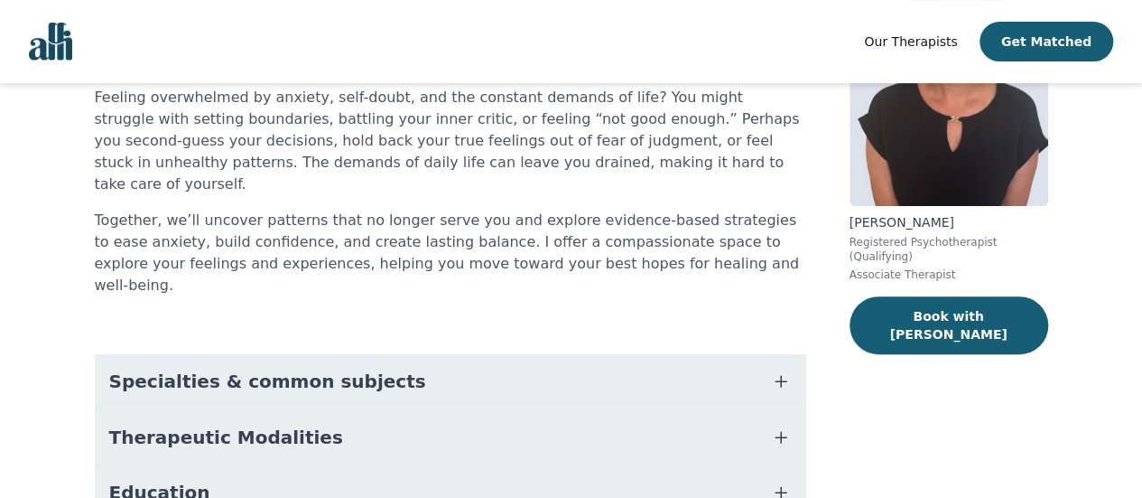
click at [614, 354] on button "Specialties & common subjects" at bounding box center [451, 381] width 712 height 54
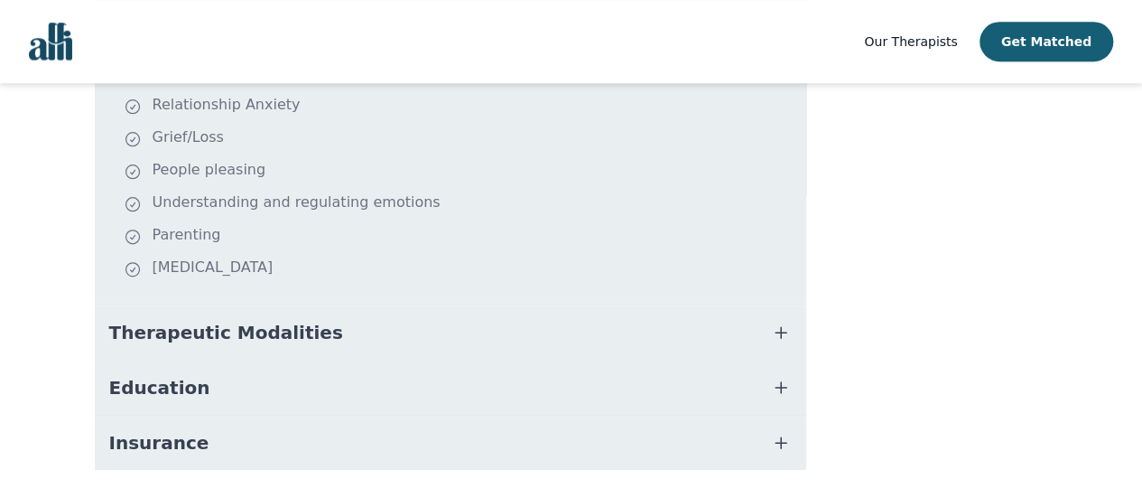
scroll to position [542, 0]
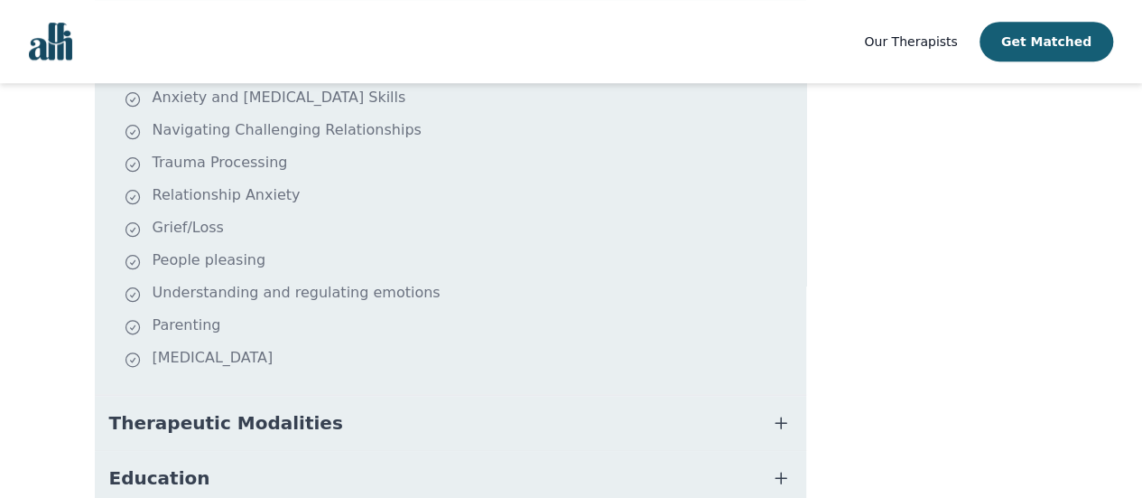
click at [632, 396] on button "Therapeutic Modalities" at bounding box center [451, 423] width 712 height 54
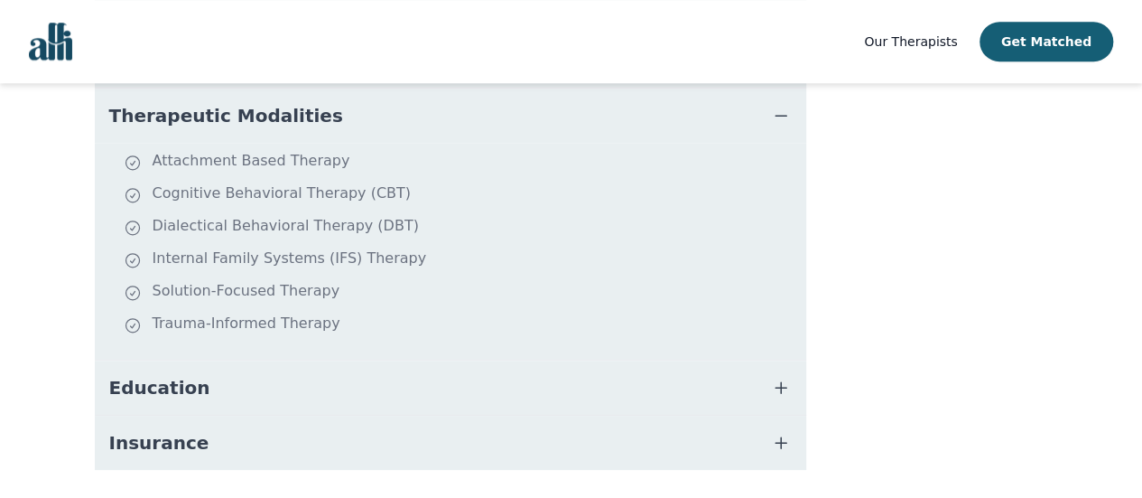
scroll to position [862, 0]
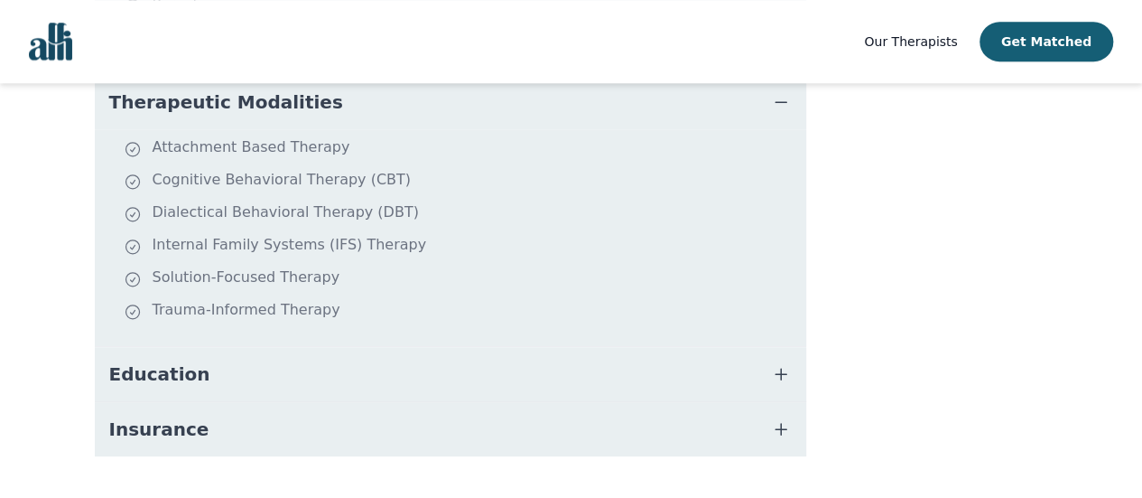
click at [636, 347] on button "Education" at bounding box center [451, 374] width 712 height 54
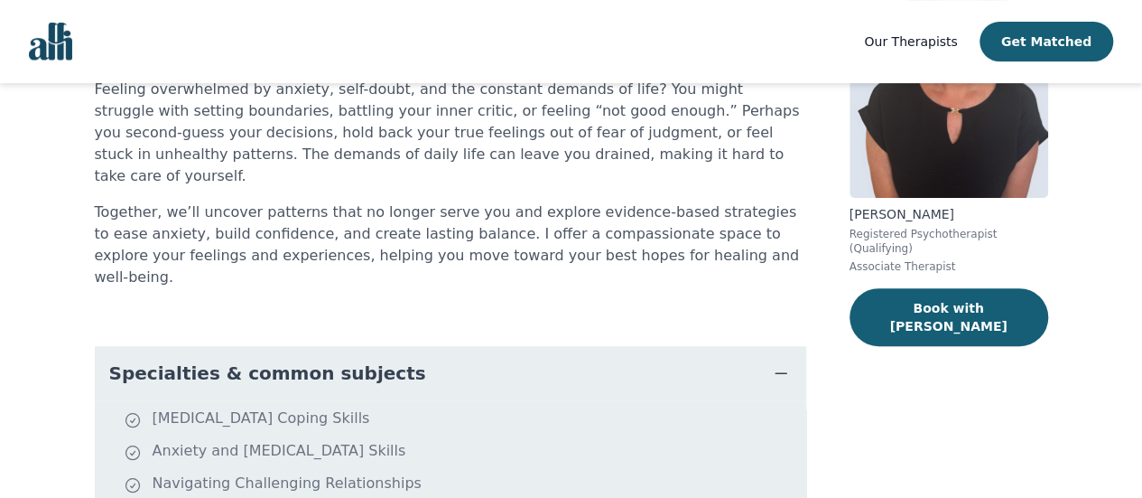
scroll to position [0, 0]
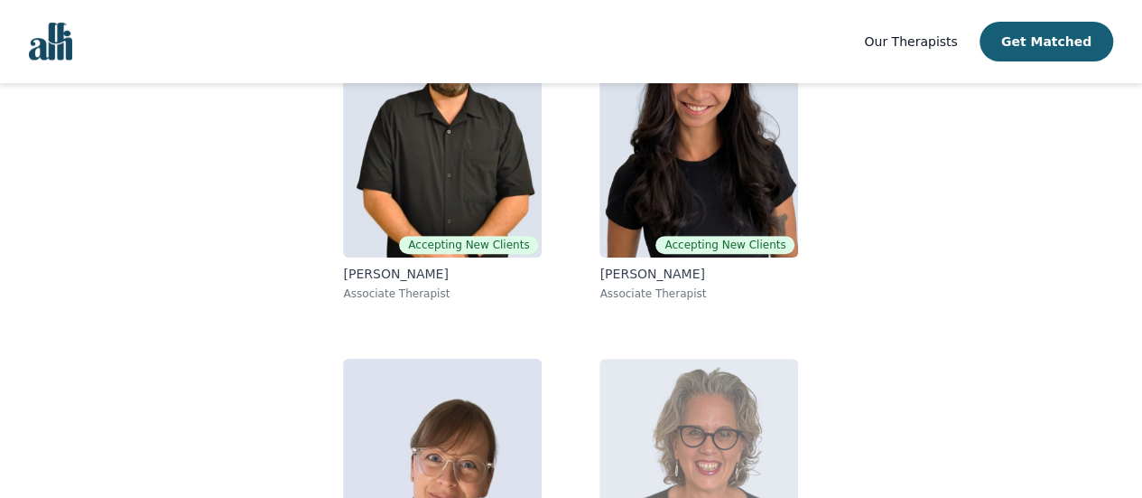
scroll to position [137, 0]
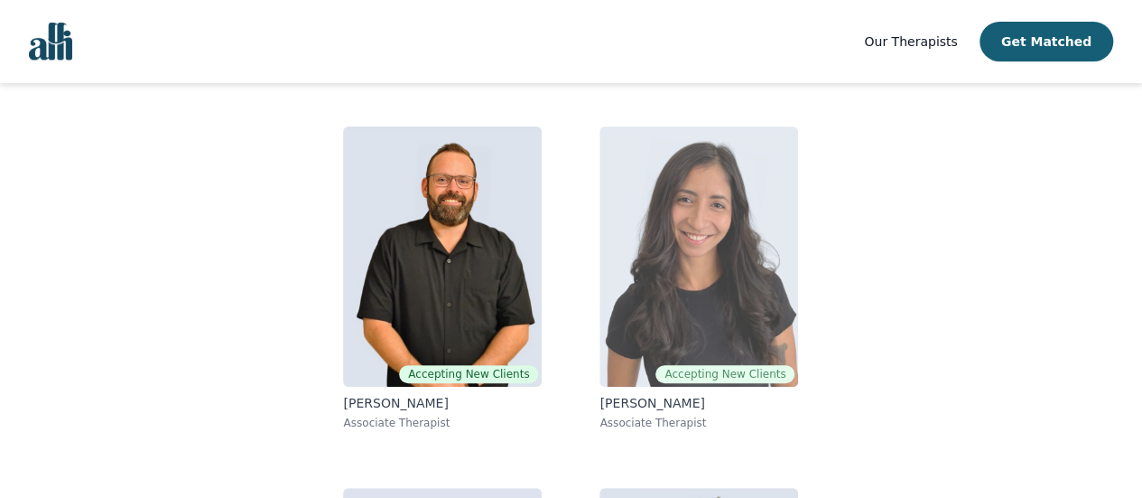
click at [717, 274] on img at bounding box center [699, 256] width 199 height 260
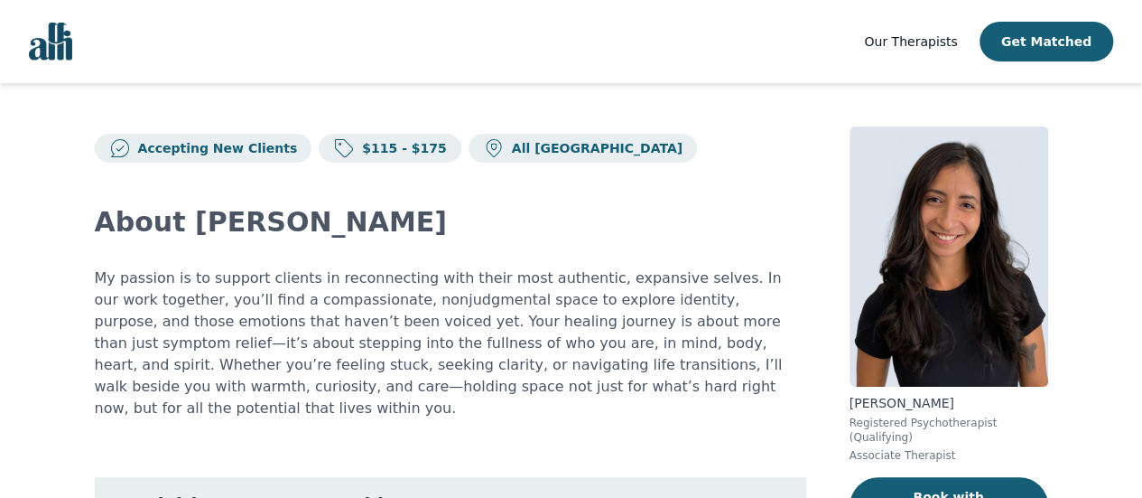
scroll to position [90, 0]
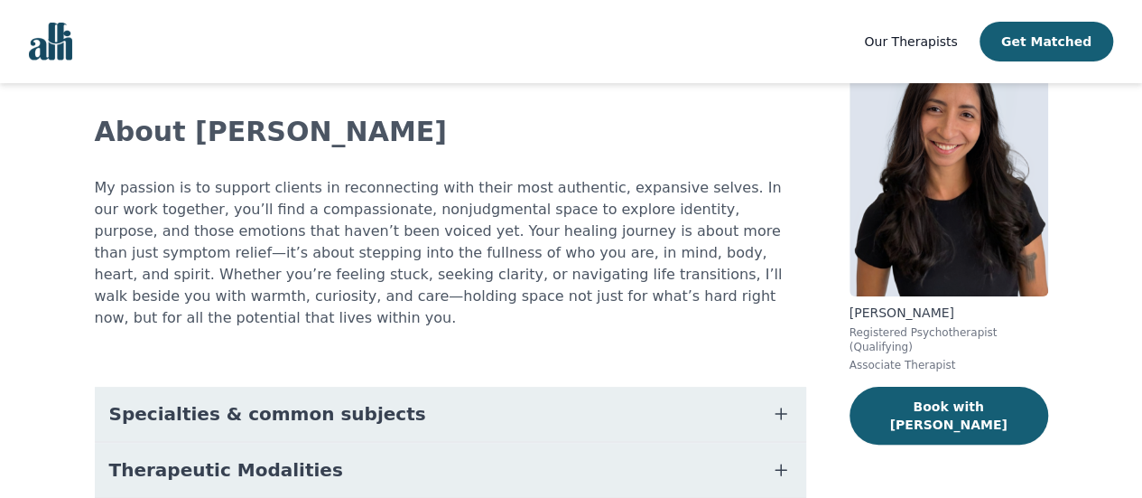
click at [509, 405] on button "Specialties & common subjects" at bounding box center [451, 414] width 712 height 54
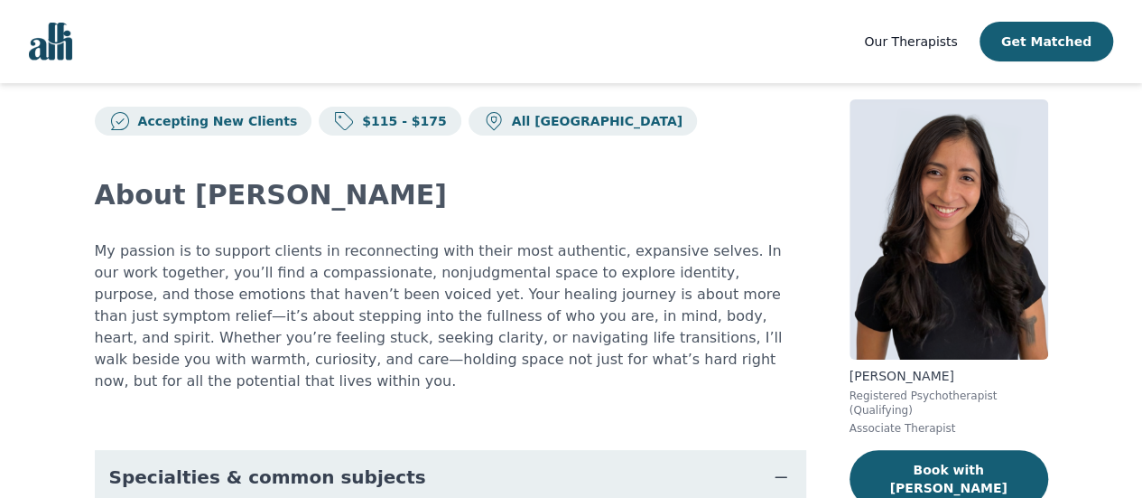
scroll to position [0, 0]
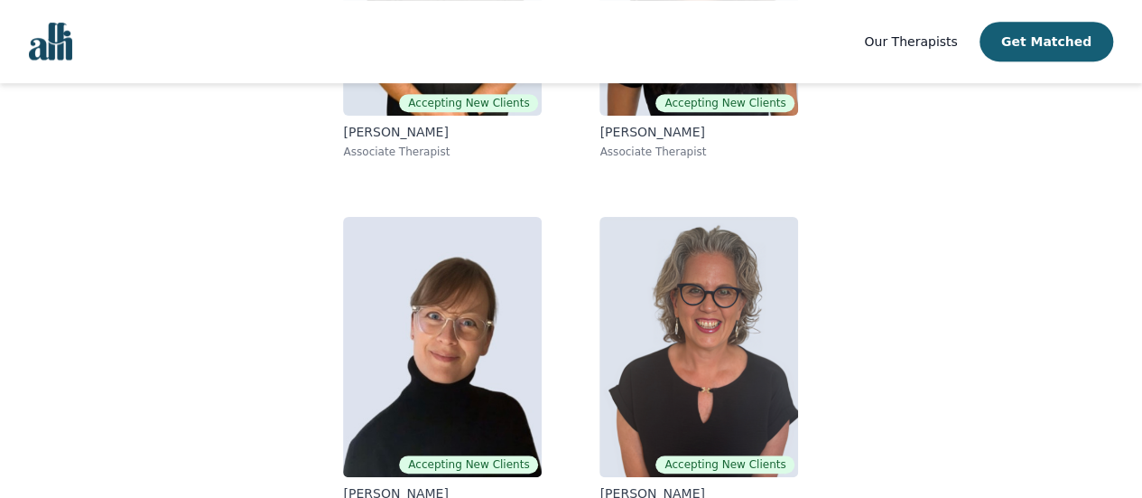
scroll to position [444, 0]
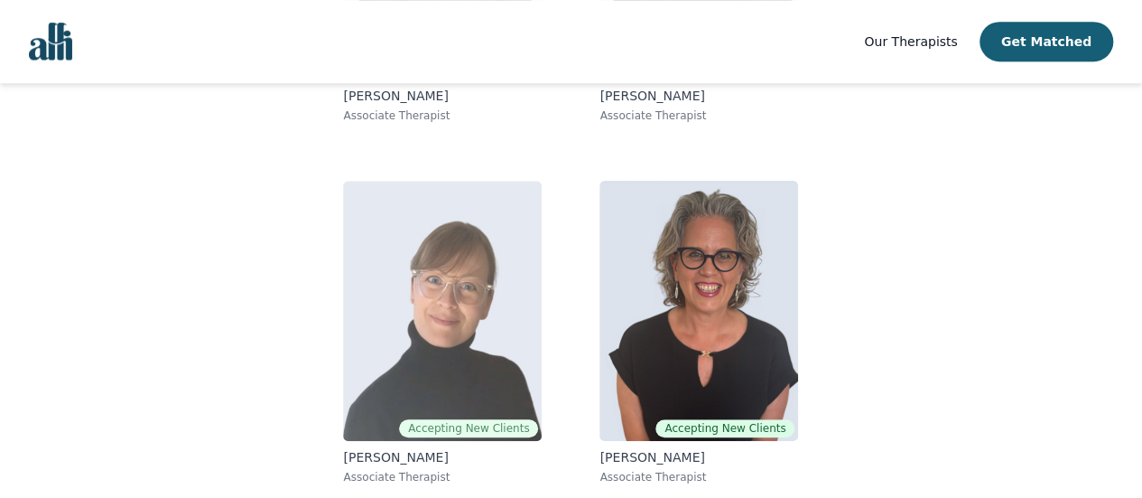
click at [443, 322] on img at bounding box center [442, 311] width 199 height 260
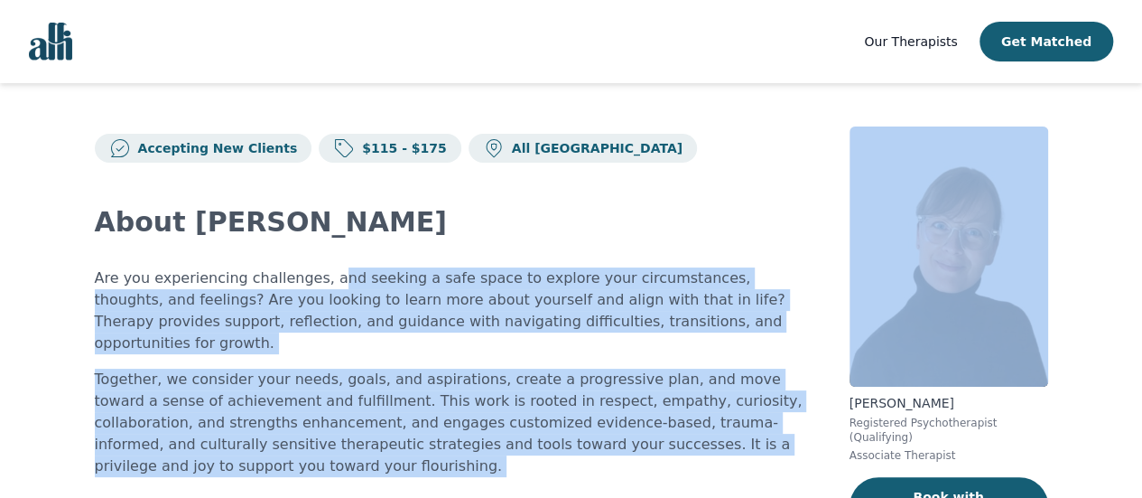
drag, startPoint x: 461, startPoint y: 281, endPoint x: 812, endPoint y: 346, distance: 357.3
click at [829, 346] on div "Accepting New Clients $115 - $175 All Canada About [PERSON_NAME] Are you experi…" at bounding box center [571, 462] width 1040 height 759
click at [788, 341] on div "Are you experiencing challenges, and seeking a safe space to explore your circu…" at bounding box center [451, 372] width 712 height 210
click at [340, 292] on p "Are you experiencing challenges, and seeking a safe space to explore your circu…" at bounding box center [451, 310] width 712 height 87
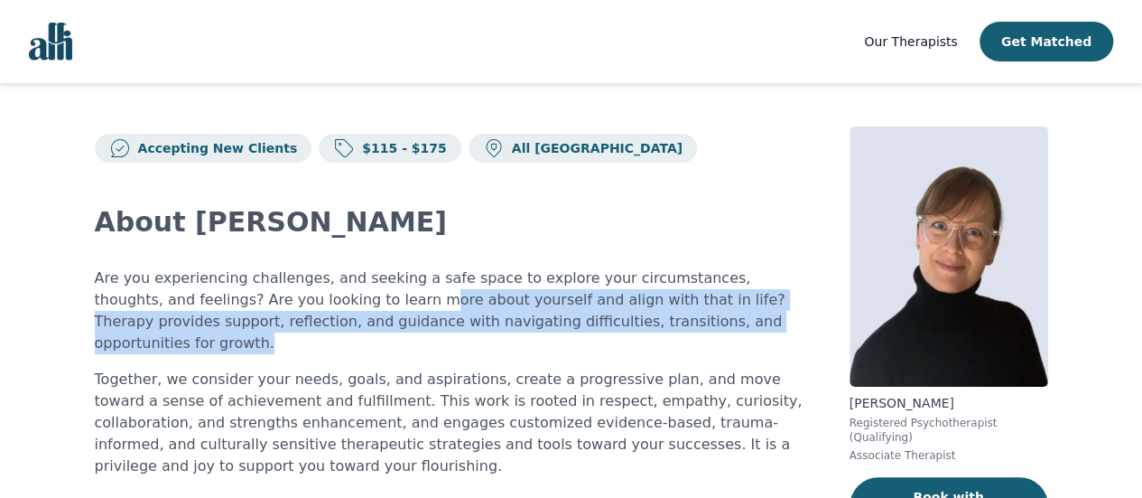
drag, startPoint x: 322, startPoint y: 290, endPoint x: 733, endPoint y: 313, distance: 412.5
click at [733, 313] on p "Are you experiencing challenges, and seeking a safe space to explore your circu…" at bounding box center [451, 310] width 712 height 87
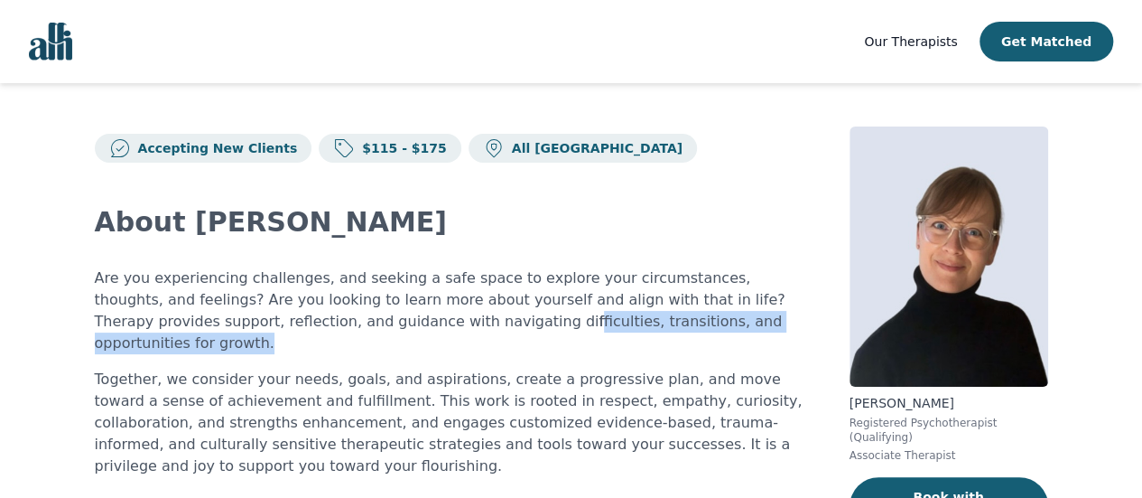
drag, startPoint x: 394, startPoint y: 306, endPoint x: 729, endPoint y: 328, distance: 335.8
click at [729, 328] on p "Are you experiencing challenges, and seeking a safe space to explore your circu…" at bounding box center [451, 310] width 712 height 87
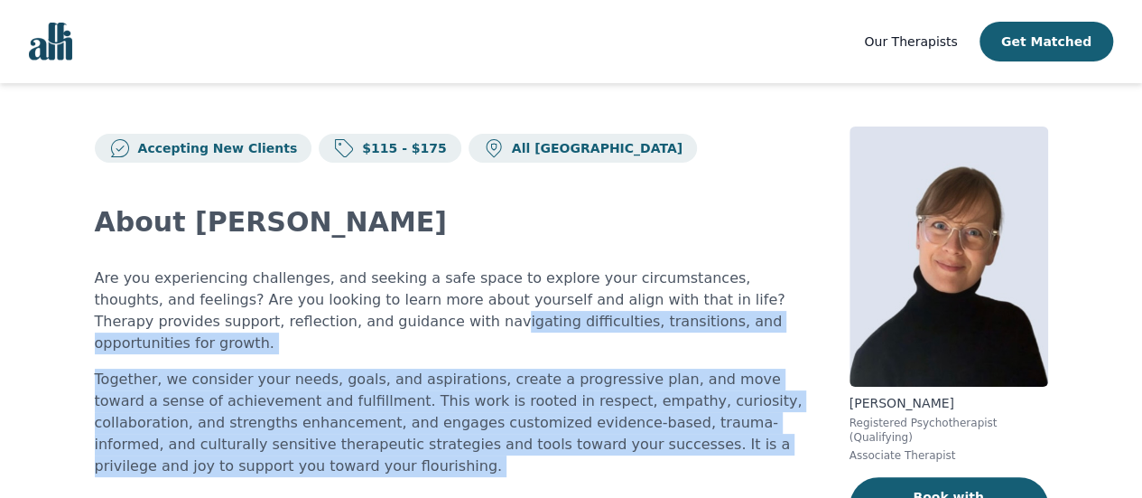
drag, startPoint x: 302, startPoint y: 326, endPoint x: 763, endPoint y: 449, distance: 477.6
click at [763, 449] on div "About [PERSON_NAME] Are you experiencing challenges, and seeking a safe space t…" at bounding box center [451, 481] width 712 height 636
click at [759, 449] on div "About [PERSON_NAME] Are you experiencing challenges, and seeking a safe space t…" at bounding box center [451, 481] width 712 height 636
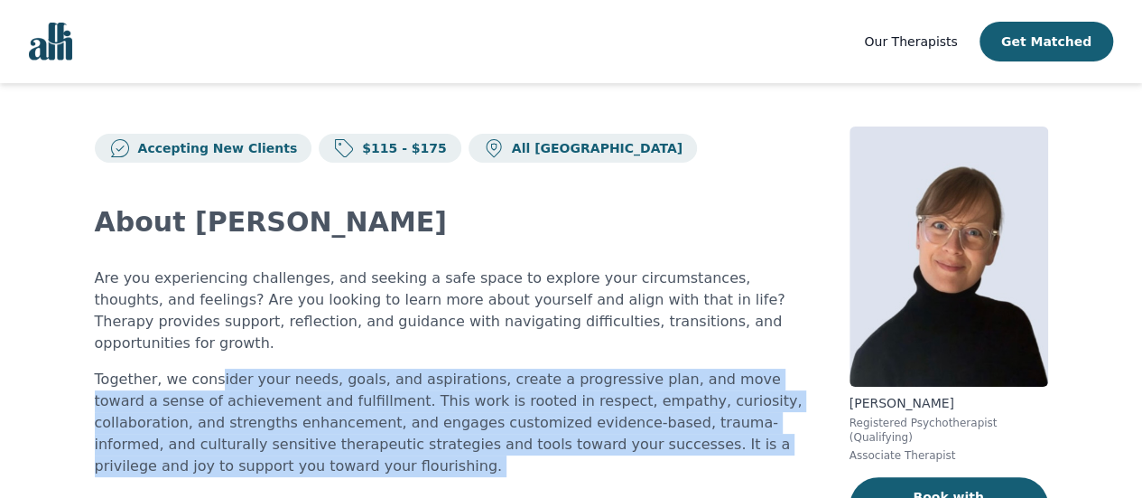
drag, startPoint x: 490, startPoint y: 378, endPoint x: 746, endPoint y: 436, distance: 262.0
click at [746, 436] on div "About [PERSON_NAME] Are you experiencing challenges, and seeking a safe space t…" at bounding box center [451, 481] width 712 height 636
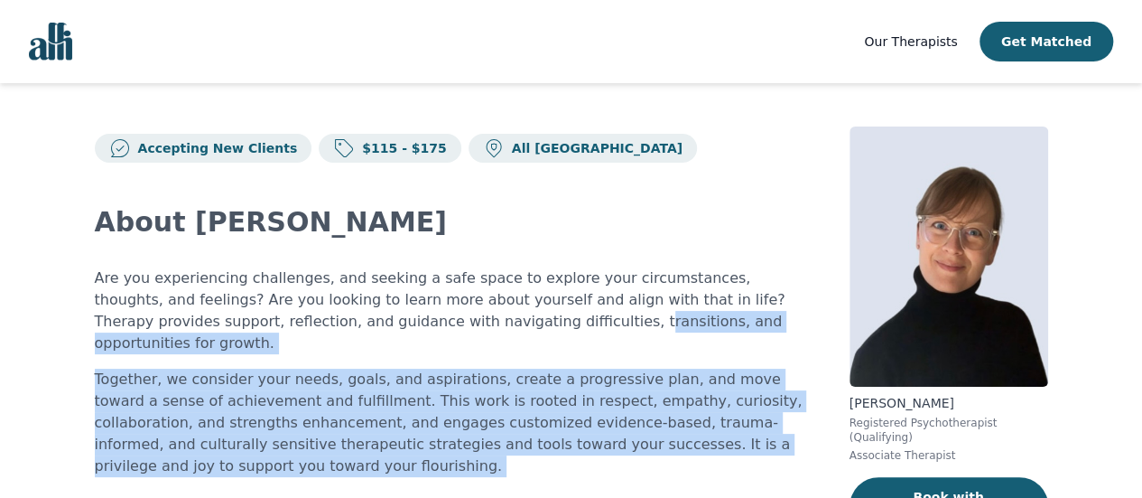
drag, startPoint x: 462, startPoint y: 330, endPoint x: 631, endPoint y: 459, distance: 212.6
click at [632, 460] on div "About [PERSON_NAME] Are you experiencing challenges, and seeking a safe space t…" at bounding box center [451, 481] width 712 height 636
click at [631, 459] on div "About [PERSON_NAME] Are you experiencing challenges, and seeking a safe space t…" at bounding box center [451, 481] width 712 height 636
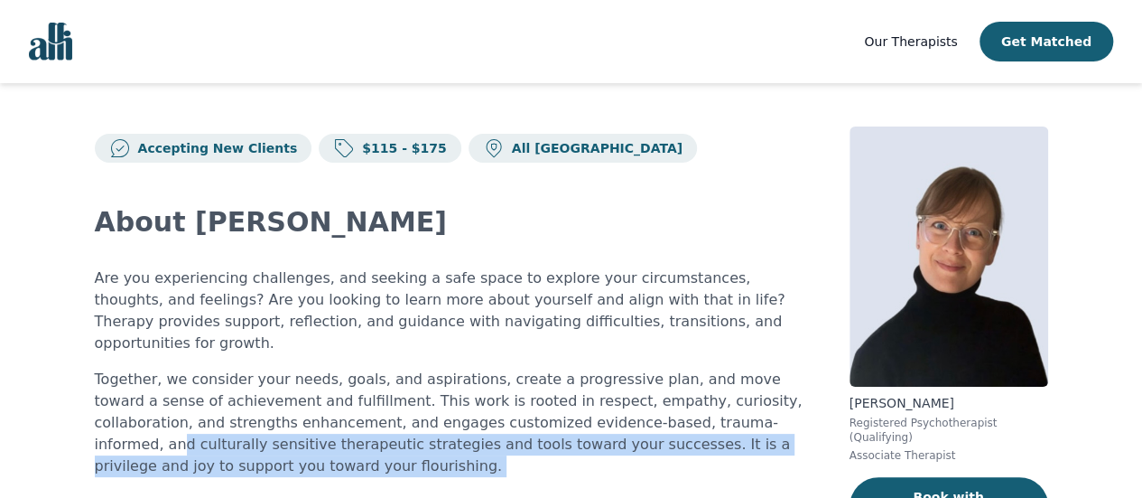
drag, startPoint x: 620, startPoint y: 396, endPoint x: 777, endPoint y: 434, distance: 161.7
click at [777, 434] on div "About [PERSON_NAME] Are you experiencing challenges, and seeking a safe space t…" at bounding box center [451, 481] width 712 height 636
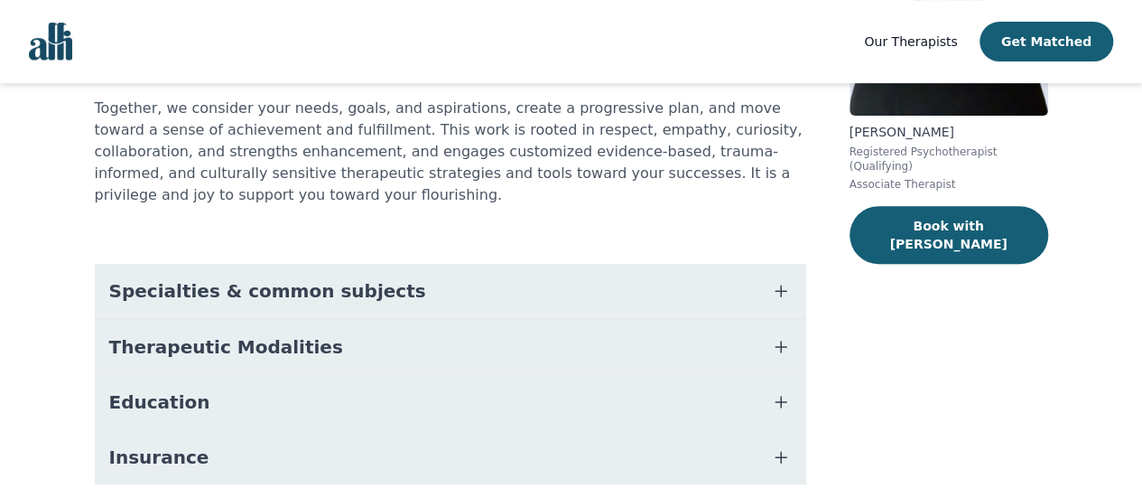
scroll to position [299, 0]
